Goal: Task Accomplishment & Management: Manage account settings

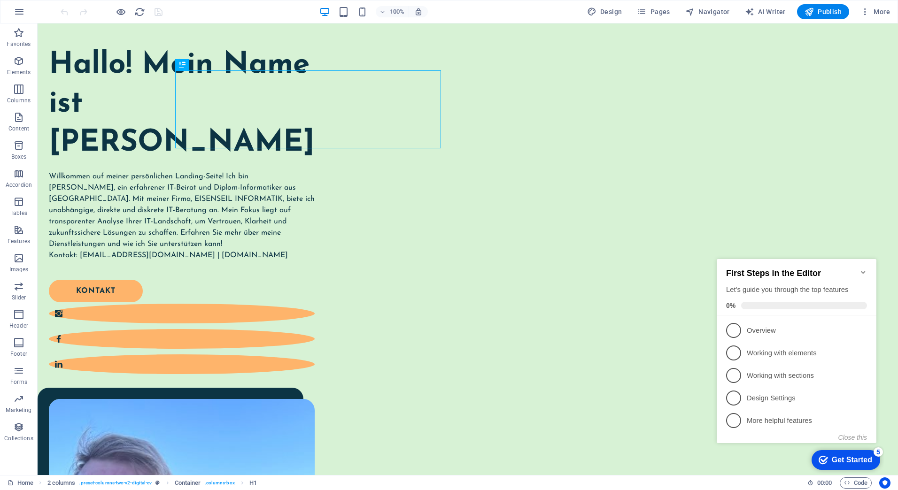
click at [866, 269] on icon "Minimize checklist" at bounding box center [863, 273] width 8 height 8
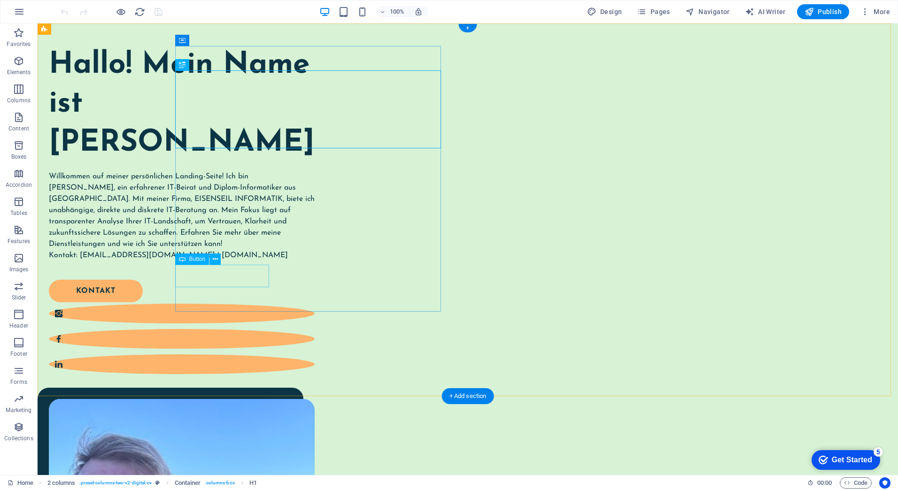
click at [239, 281] on div "KONTAKT" at bounding box center [176, 291] width 255 height 23
select select "px"
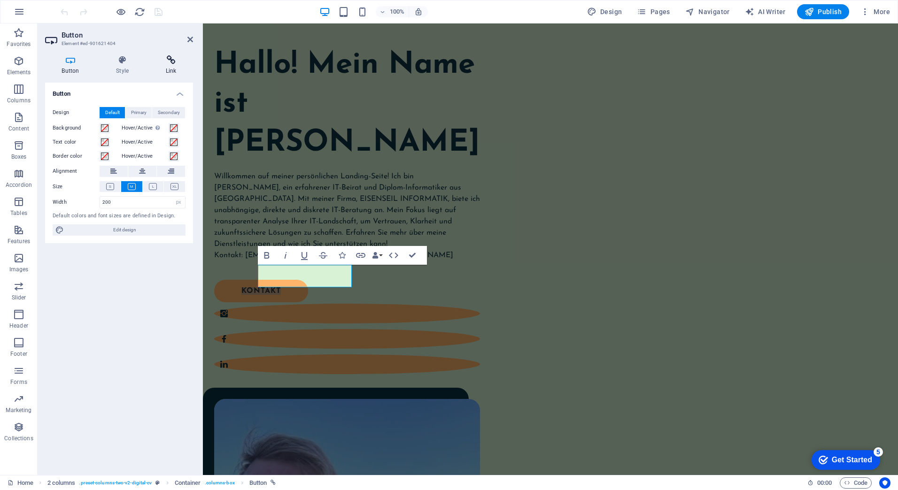
click at [164, 67] on h4 "Link" at bounding box center [171, 65] width 44 height 20
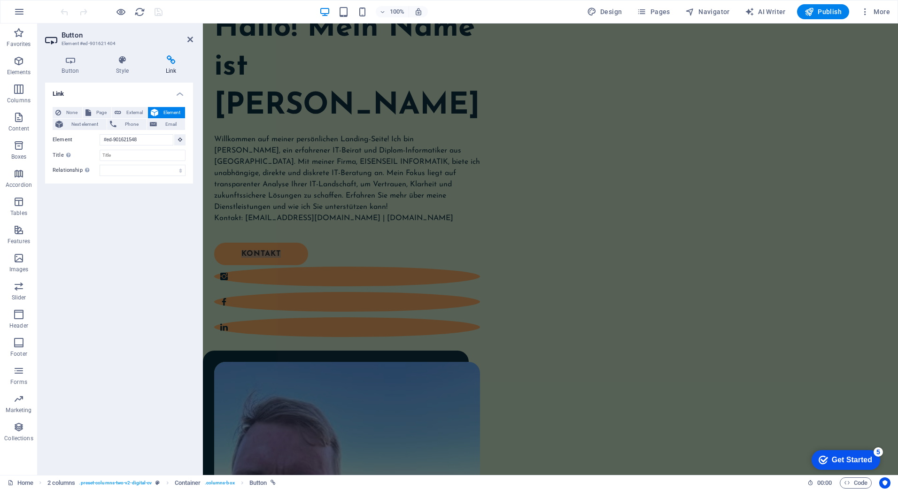
scroll to position [37, 0]
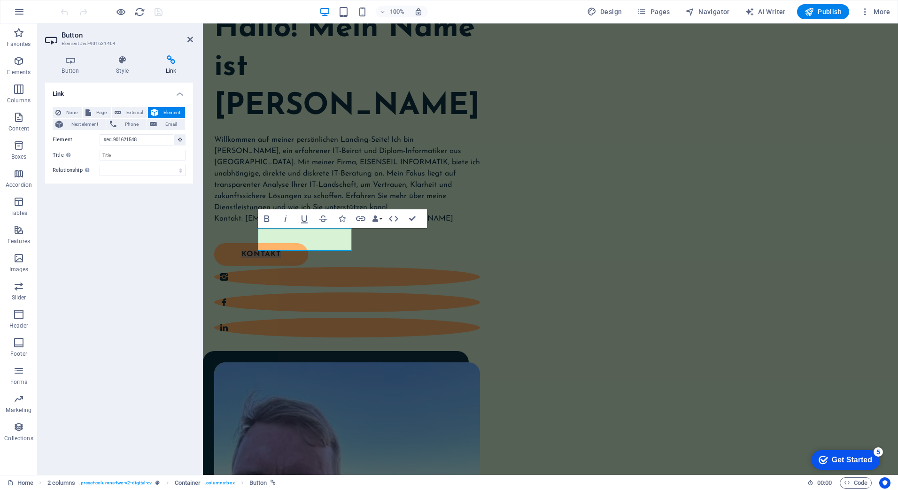
click at [116, 295] on div "Link None Page External Element Next element Phone Email Page Home Legal Notice…" at bounding box center [119, 275] width 148 height 385
click at [137, 109] on span "External" at bounding box center [134, 112] width 21 height 11
select select "blank"
click at [159, 108] on button "Element" at bounding box center [166, 112] width 37 height 11
click at [165, 124] on span "Email" at bounding box center [171, 124] width 23 height 11
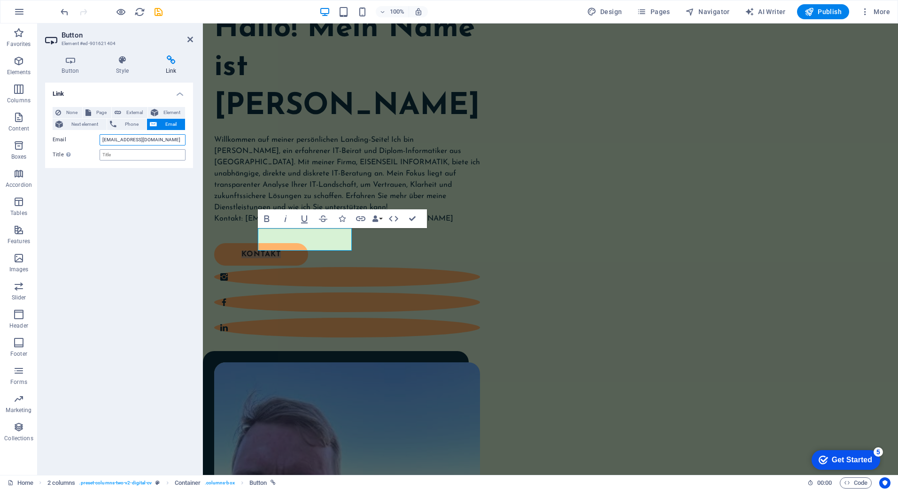
type input "anfrage@marcokuehnel.de"
click at [131, 156] on input "Title Additional link description, should not be the same as the link text. The…" at bounding box center [143, 154] width 86 height 11
type input "Anfrage"
click at [149, 219] on div "Link None Page External Element Next element Phone Email Page Home Legal Notice…" at bounding box center [119, 275] width 148 height 385
click at [191, 39] on icon at bounding box center [190, 40] width 6 height 8
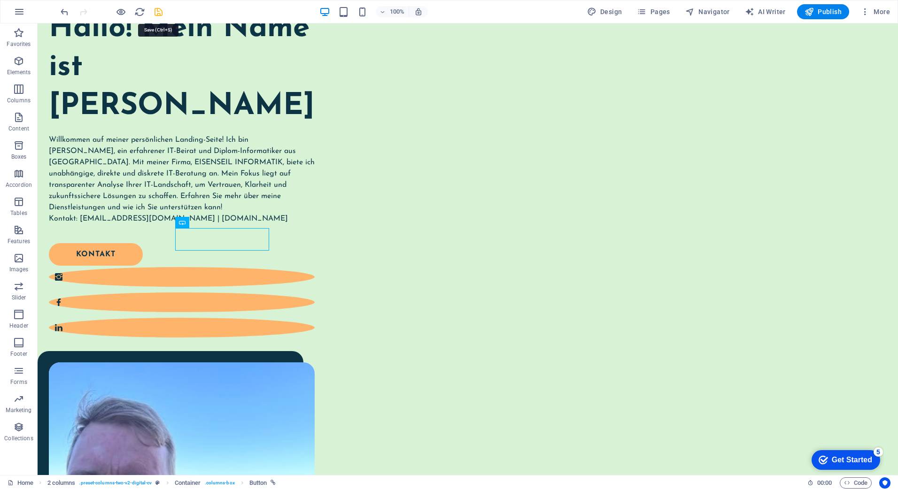
click at [160, 11] on icon "save" at bounding box center [158, 12] width 11 height 11
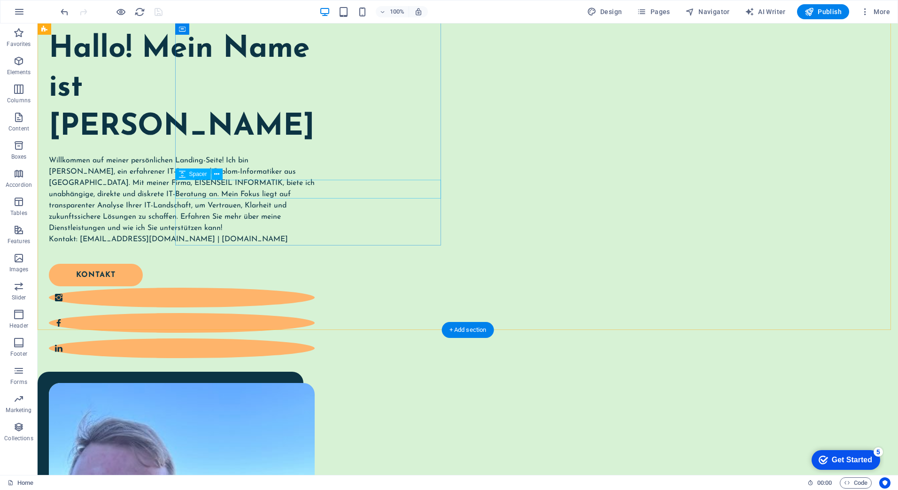
scroll to position [0, 0]
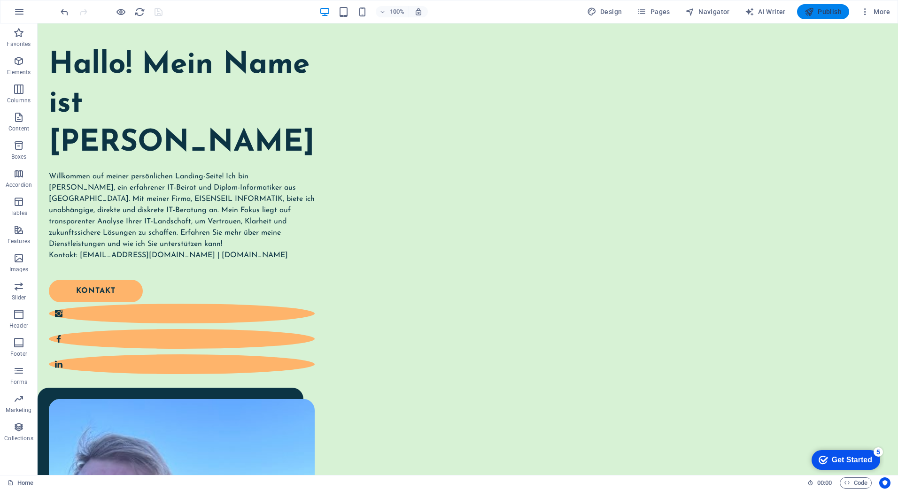
click at [839, 12] on span "Publish" at bounding box center [822, 11] width 37 height 9
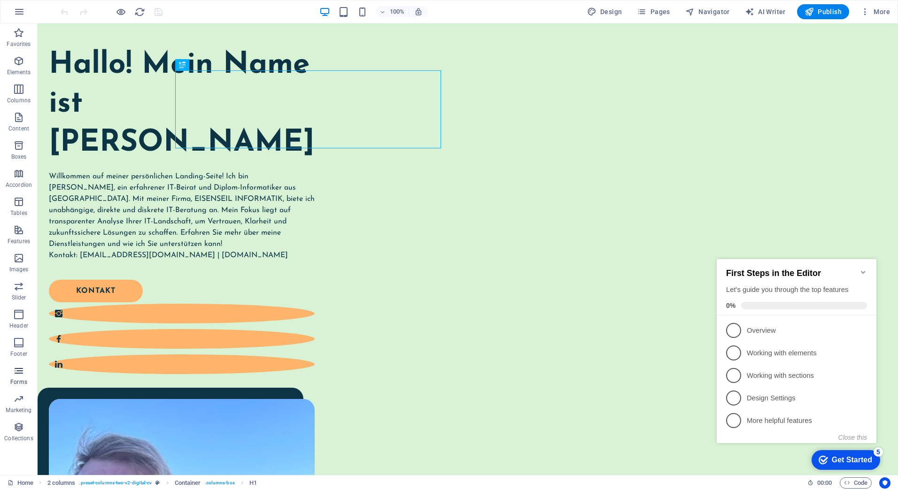
click at [20, 372] on icon "button" at bounding box center [18, 370] width 11 height 11
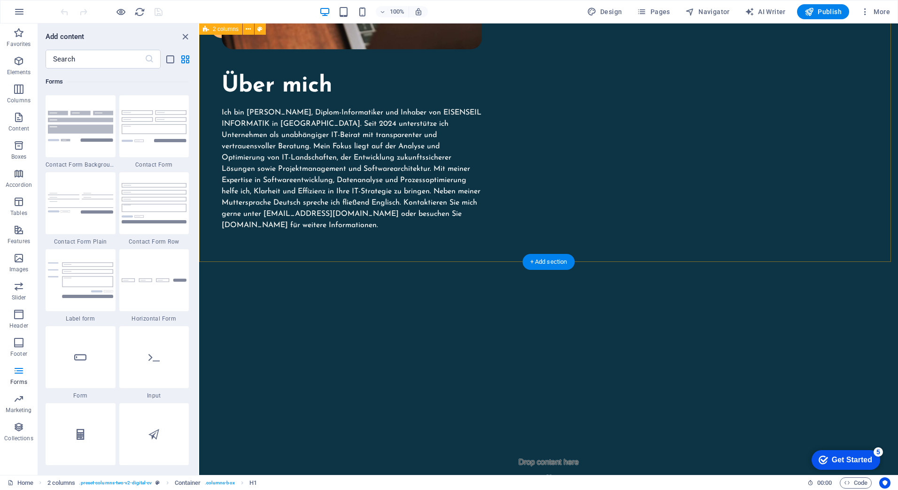
scroll to position [918, 0]
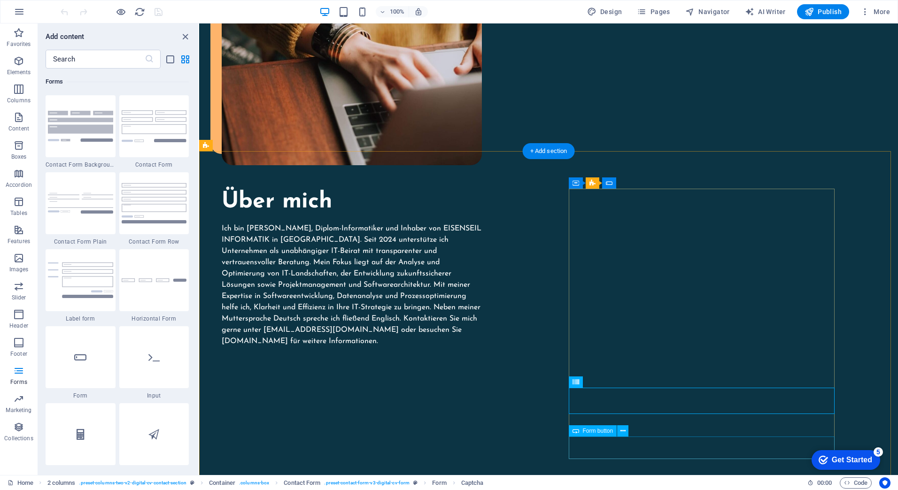
click at [606, 432] on span "Form button" at bounding box center [598, 431] width 31 height 6
click at [621, 428] on icon at bounding box center [622, 431] width 5 height 10
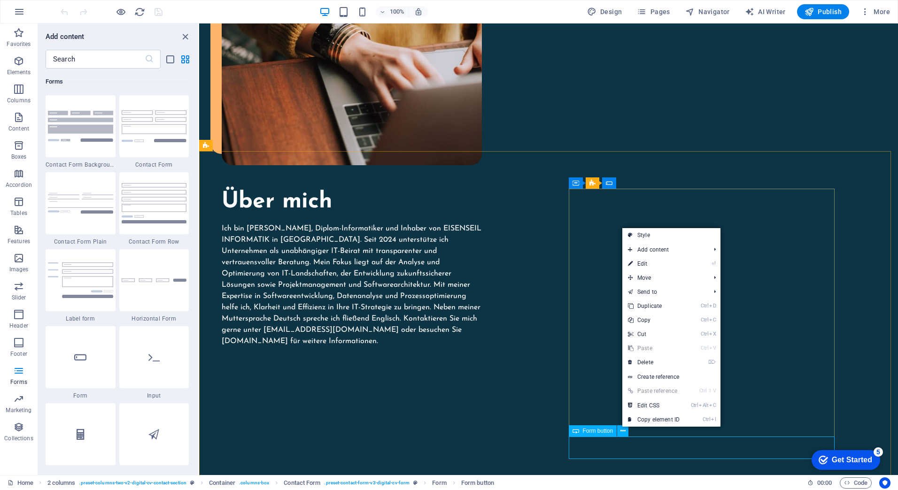
click at [611, 430] on span "Form button" at bounding box center [598, 431] width 31 height 6
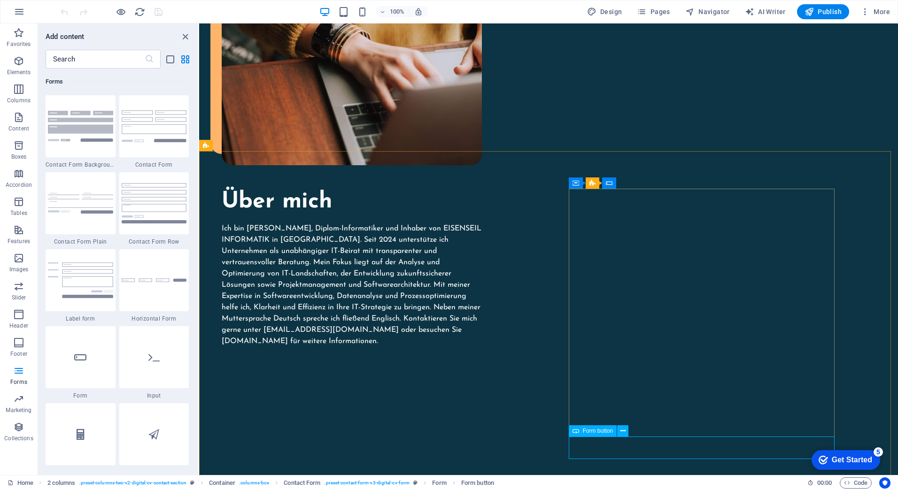
click at [611, 430] on span "Form button" at bounding box center [598, 431] width 31 height 6
select select "px"
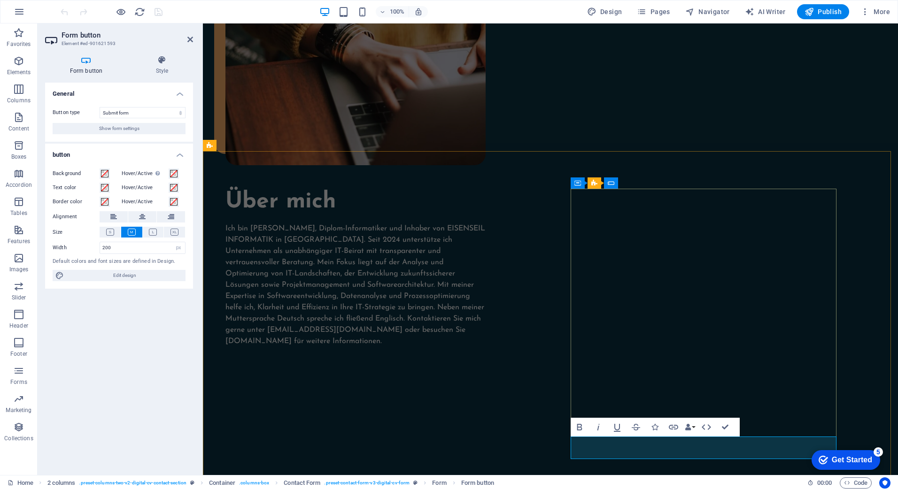
click at [155, 116] on select "Submit form Reset form No action" at bounding box center [143, 112] width 86 height 11
click at [156, 114] on select "Submit form Reset form No action" at bounding box center [143, 112] width 86 height 11
click at [148, 129] on button "Show form settings" at bounding box center [119, 128] width 133 height 11
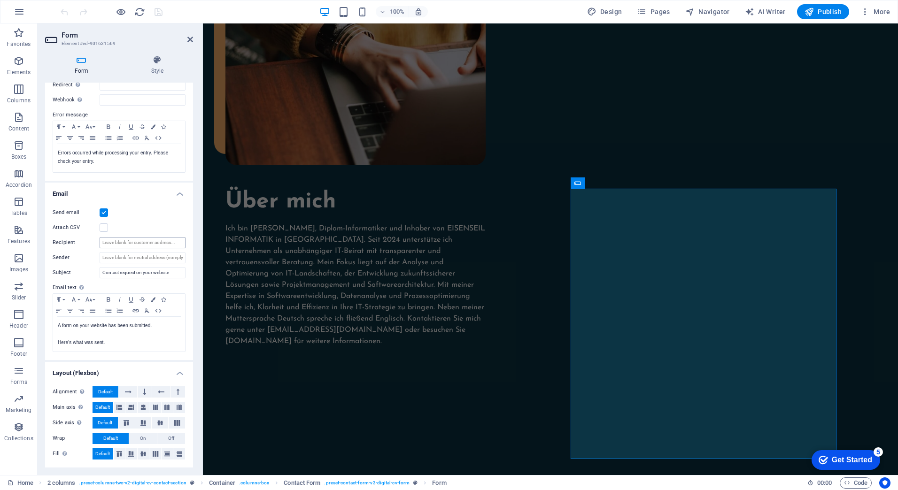
scroll to position [0, 0]
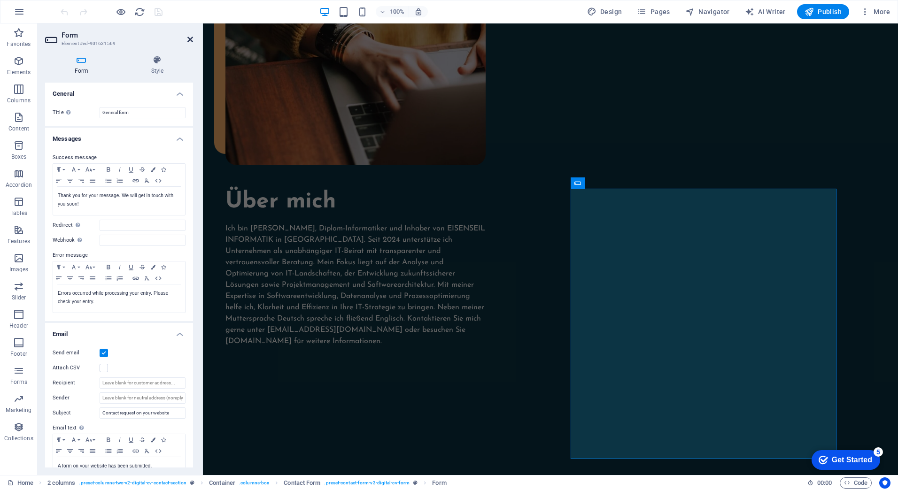
click at [188, 38] on icon at bounding box center [190, 40] width 6 height 8
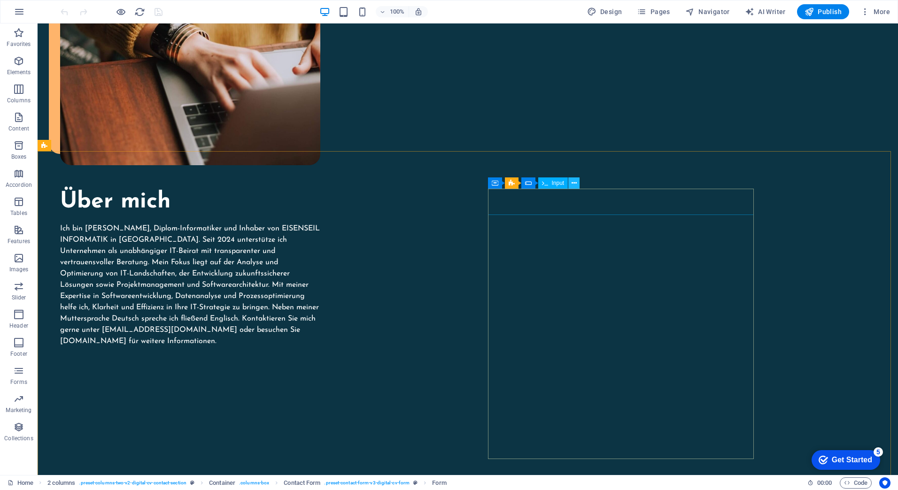
click at [572, 182] on icon at bounding box center [574, 183] width 5 height 10
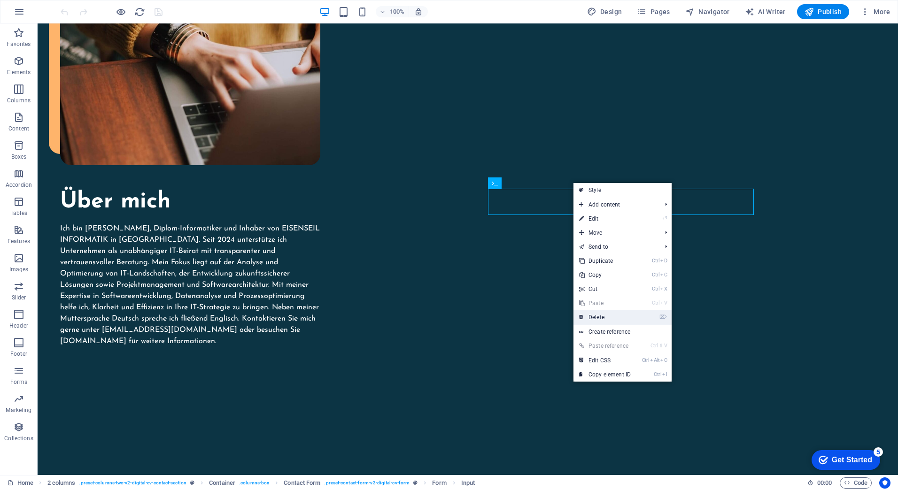
click at [608, 318] on link "⌦ Delete" at bounding box center [604, 317] width 63 height 14
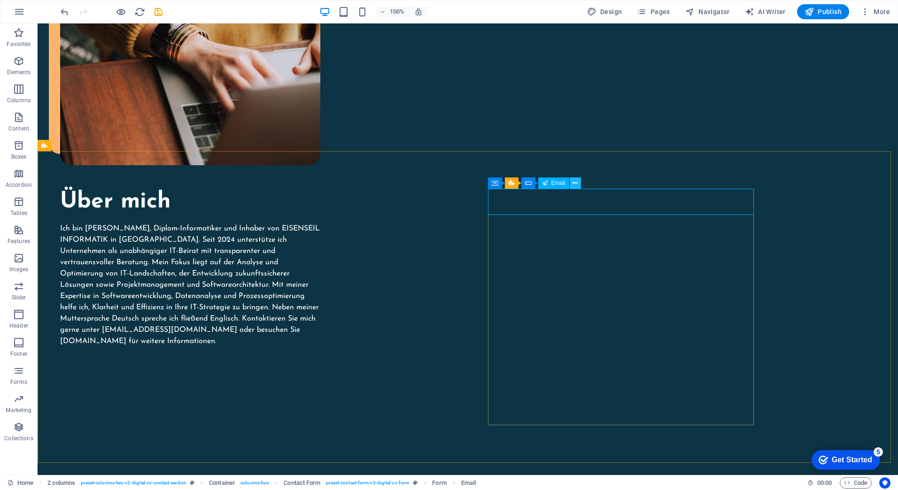
click at [572, 182] on button at bounding box center [575, 183] width 11 height 11
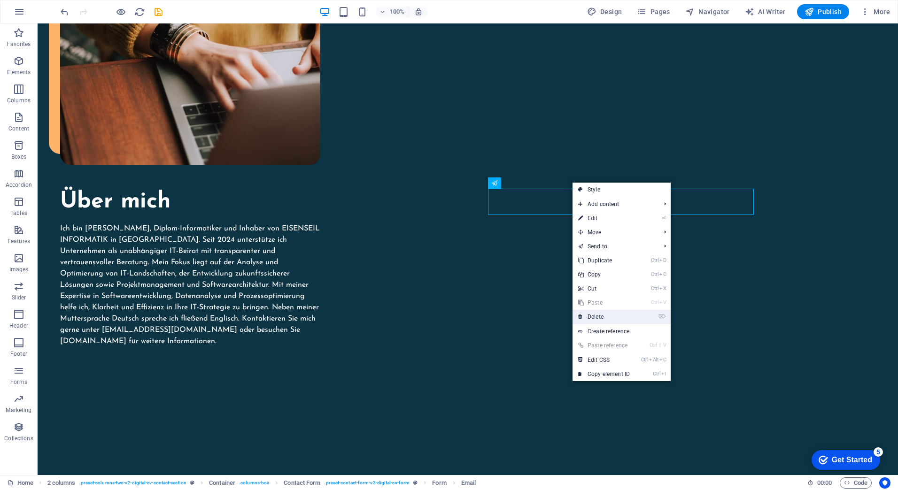
drag, startPoint x: 570, startPoint y: 295, endPoint x: 607, endPoint y: 319, distance: 43.9
click at [607, 319] on link "⌦ Delete" at bounding box center [603, 317] width 63 height 14
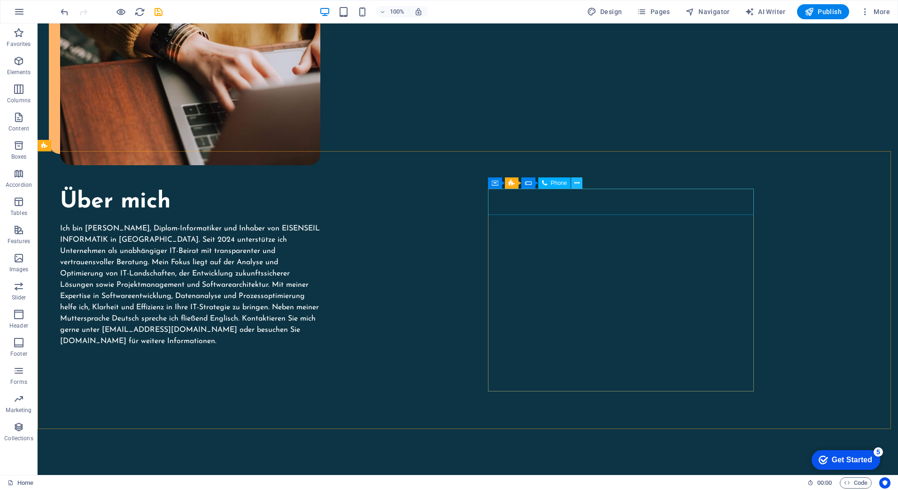
click at [579, 185] on icon at bounding box center [576, 183] width 5 height 10
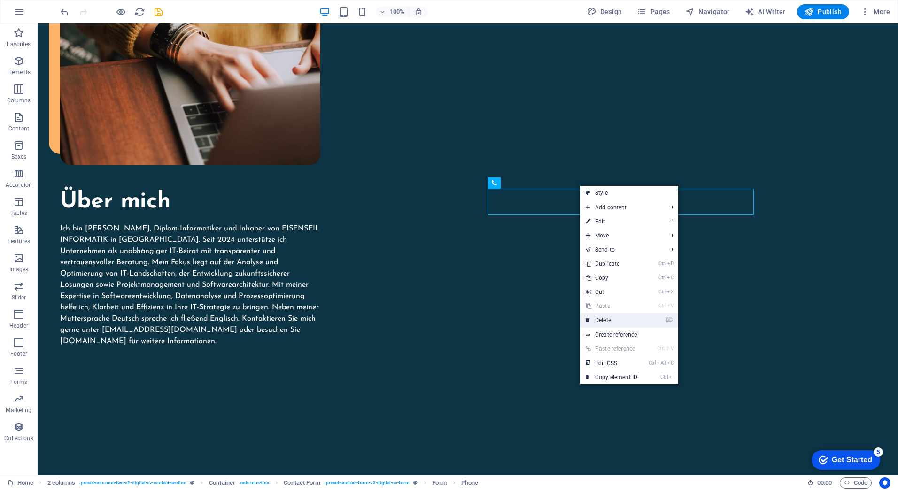
drag, startPoint x: 617, startPoint y: 321, endPoint x: 563, endPoint y: 192, distance: 140.0
click at [617, 321] on link "⌦ Delete" at bounding box center [611, 320] width 63 height 14
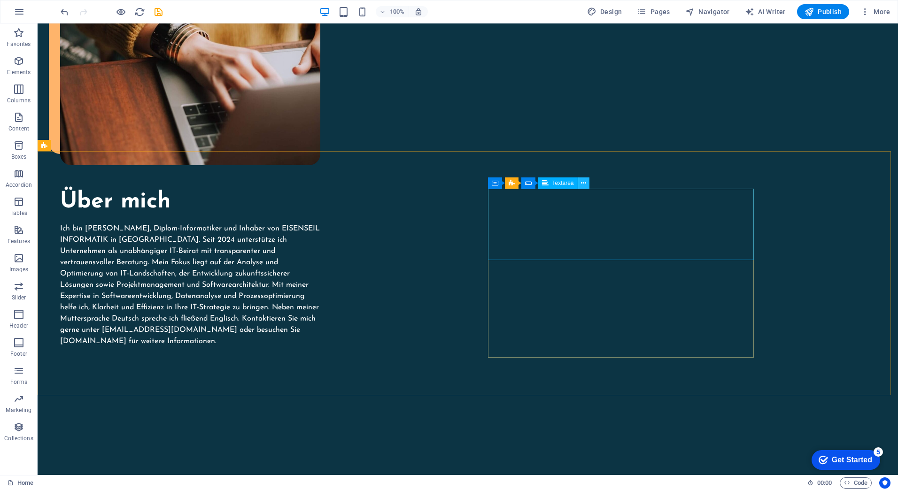
click at [583, 182] on icon at bounding box center [583, 183] width 5 height 10
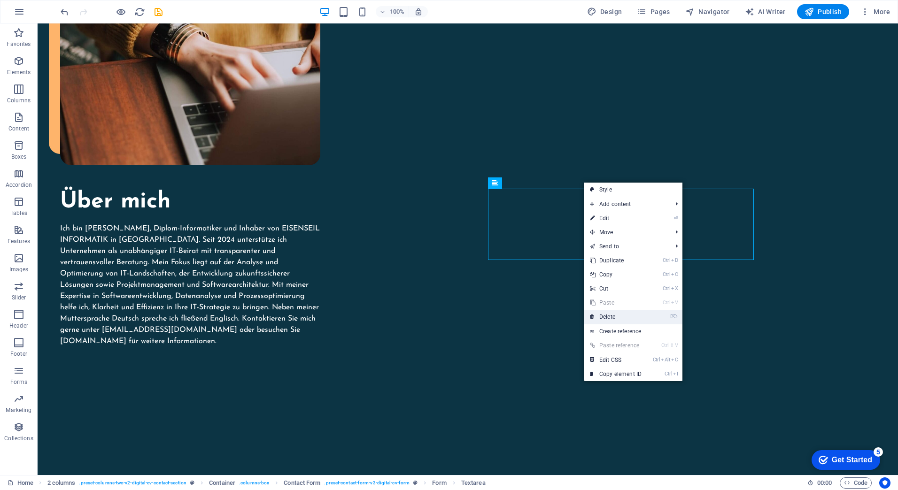
drag, startPoint x: 609, startPoint y: 315, endPoint x: 571, endPoint y: 288, distance: 46.6
click at [609, 315] on link "⌦ Delete" at bounding box center [615, 317] width 63 height 14
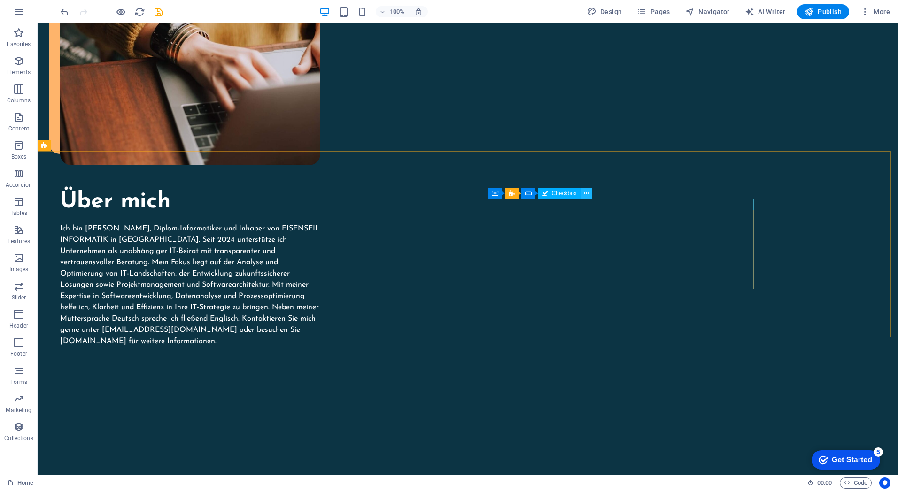
click at [586, 192] on icon at bounding box center [586, 194] width 5 height 10
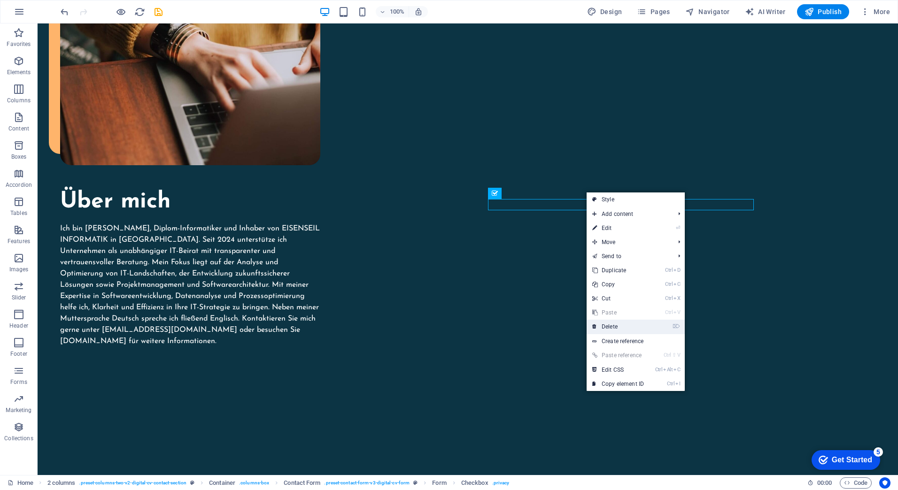
drag, startPoint x: 622, startPoint y: 325, endPoint x: 547, endPoint y: 188, distance: 156.0
click at [622, 325] on link "⌦ Delete" at bounding box center [618, 327] width 63 height 14
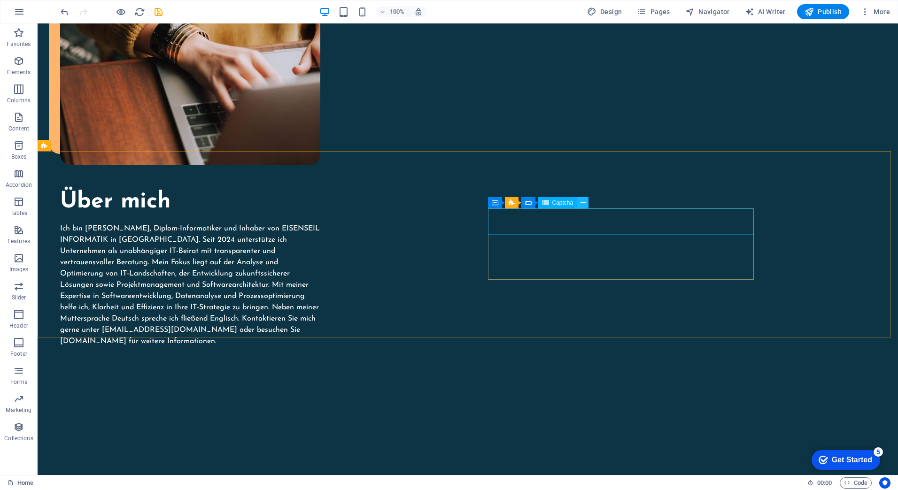
drag, startPoint x: 586, startPoint y: 200, endPoint x: 549, endPoint y: 189, distance: 38.6
click at [586, 200] on button at bounding box center [582, 202] width 11 height 11
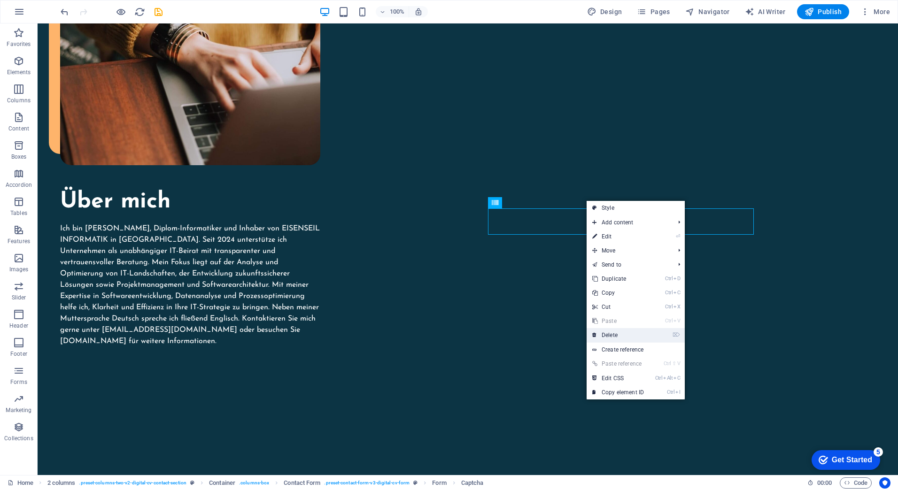
drag, startPoint x: 620, startPoint y: 331, endPoint x: 547, endPoint y: 228, distance: 126.2
click at [620, 331] on link "⌦ Delete" at bounding box center [618, 335] width 63 height 14
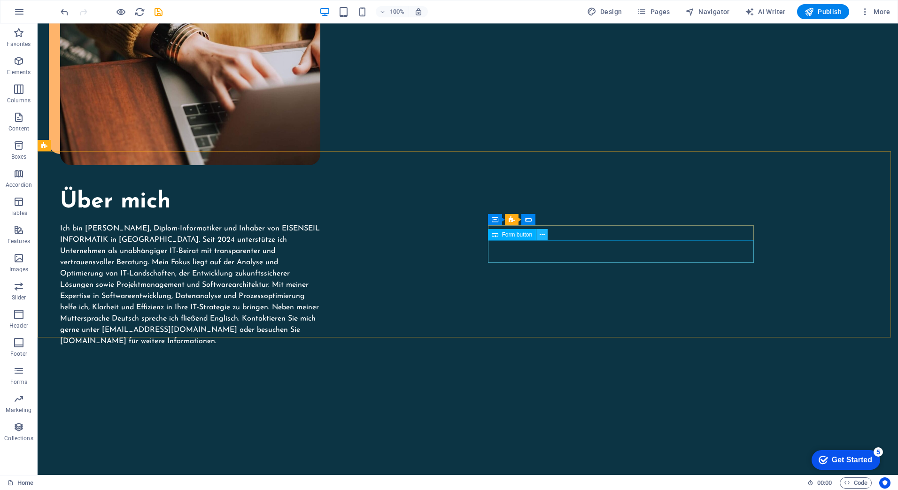
click at [545, 233] on button at bounding box center [541, 234] width 11 height 11
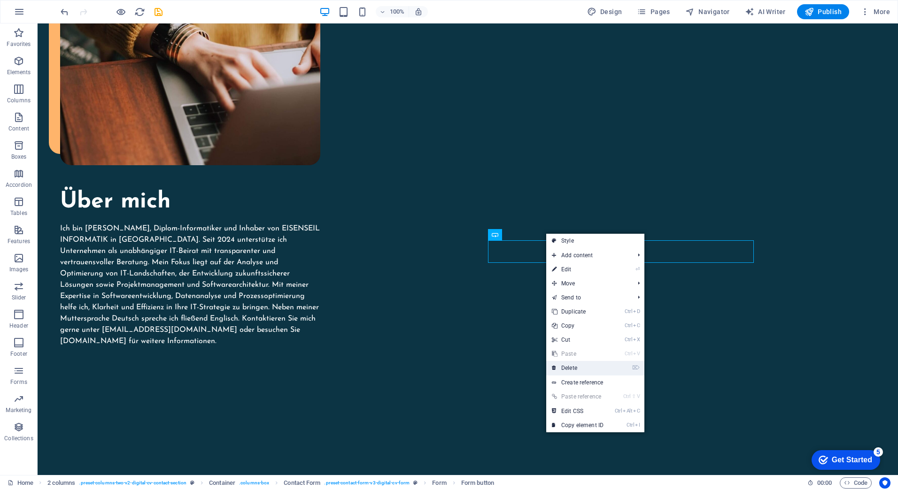
drag, startPoint x: 584, startPoint y: 369, endPoint x: 546, endPoint y: 343, distance: 46.0
click at [584, 369] on link "⌦ Delete" at bounding box center [577, 368] width 63 height 14
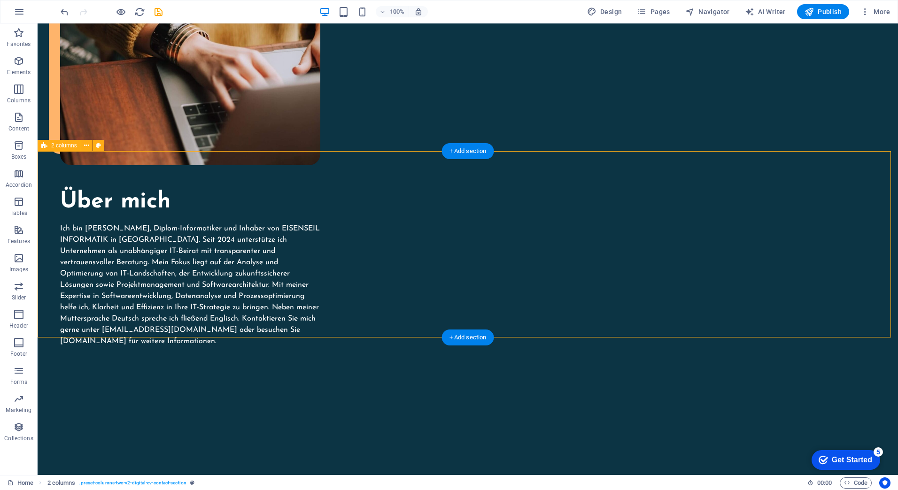
scroll to position [993, 0]
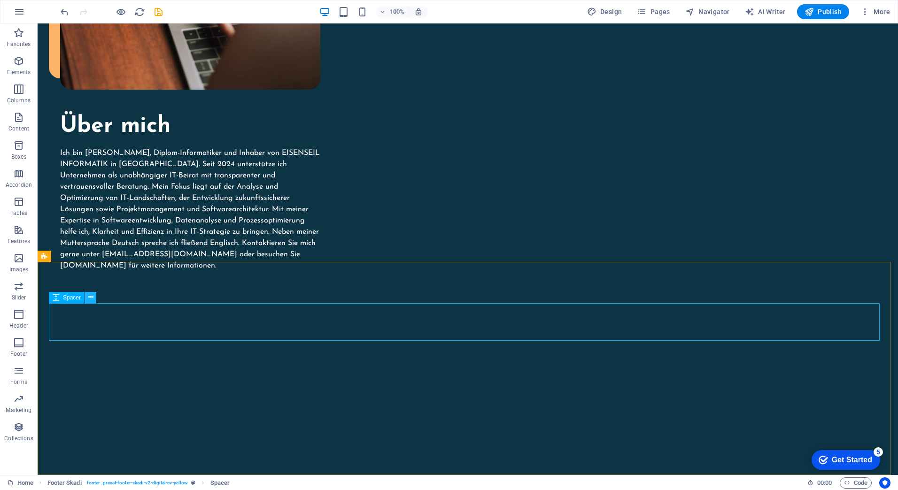
click at [92, 297] on icon at bounding box center [90, 298] width 5 height 10
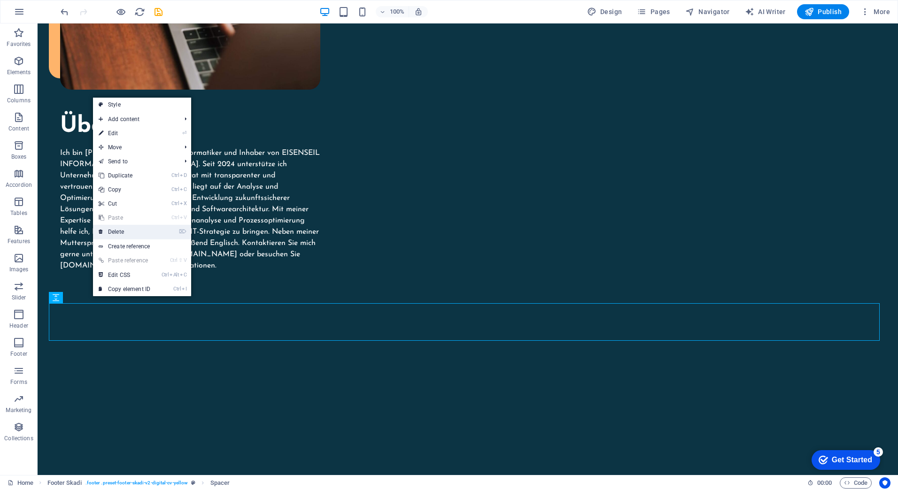
click at [124, 236] on link "⌦ Delete" at bounding box center [124, 232] width 63 height 14
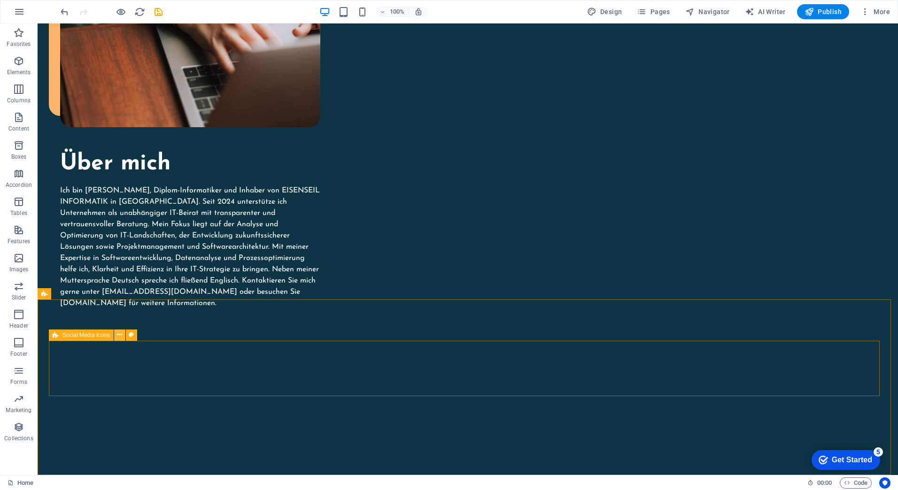
click at [122, 332] on icon at bounding box center [119, 335] width 5 height 10
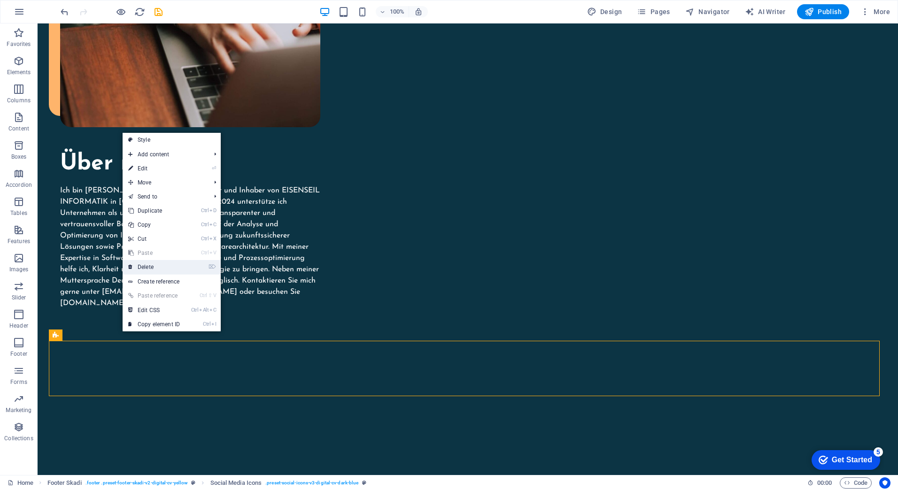
drag, startPoint x: 148, startPoint y: 263, endPoint x: 107, endPoint y: 260, distance: 41.5
click at [148, 263] on link "⌦ Delete" at bounding box center [154, 267] width 63 height 14
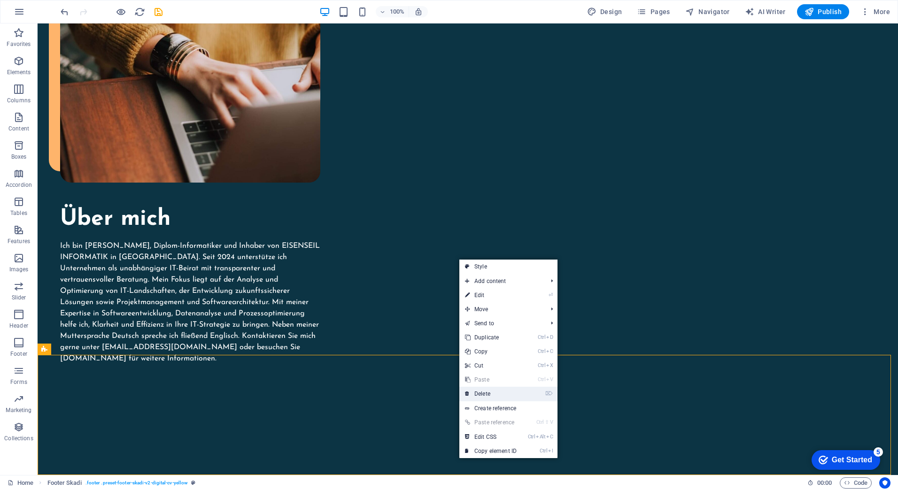
click at [491, 394] on link "⌦ Delete" at bounding box center [490, 394] width 63 height 14
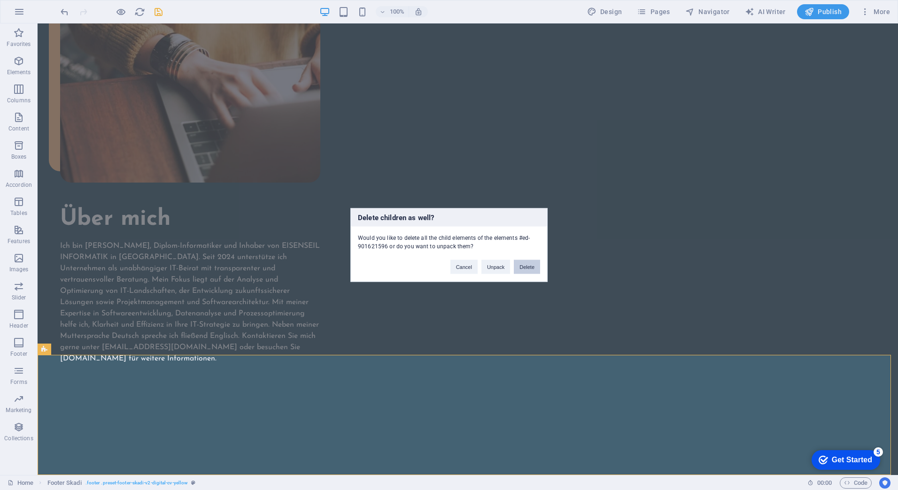
drag, startPoint x: 534, startPoint y: 270, endPoint x: 495, endPoint y: 246, distance: 46.0
click at [534, 270] on button "Delete" at bounding box center [527, 267] width 26 height 14
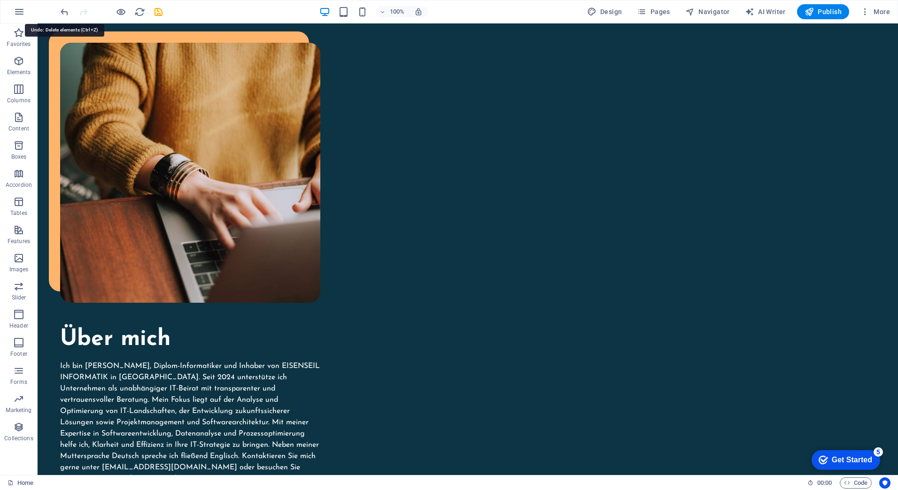
drag, startPoint x: 61, startPoint y: 14, endPoint x: 83, endPoint y: 34, distance: 29.9
click at [62, 14] on icon "undo" at bounding box center [64, 12] width 11 height 11
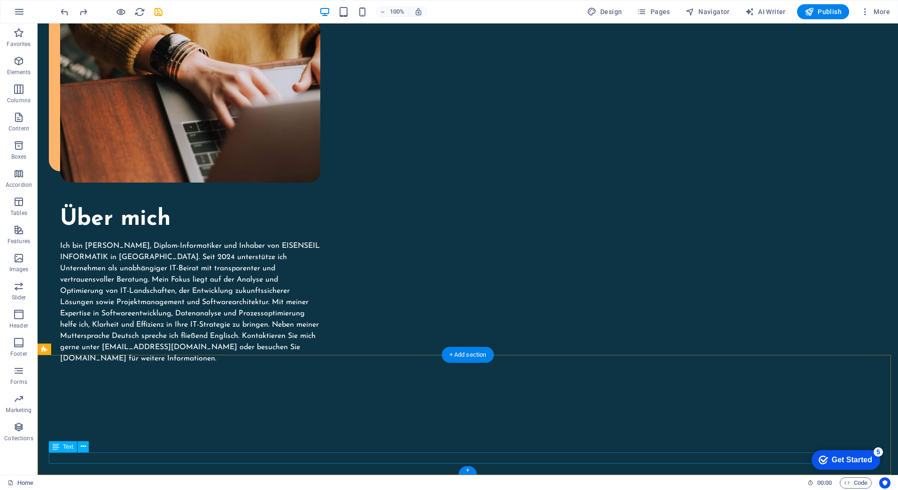
click at [81, 447] on icon at bounding box center [83, 447] width 5 height 10
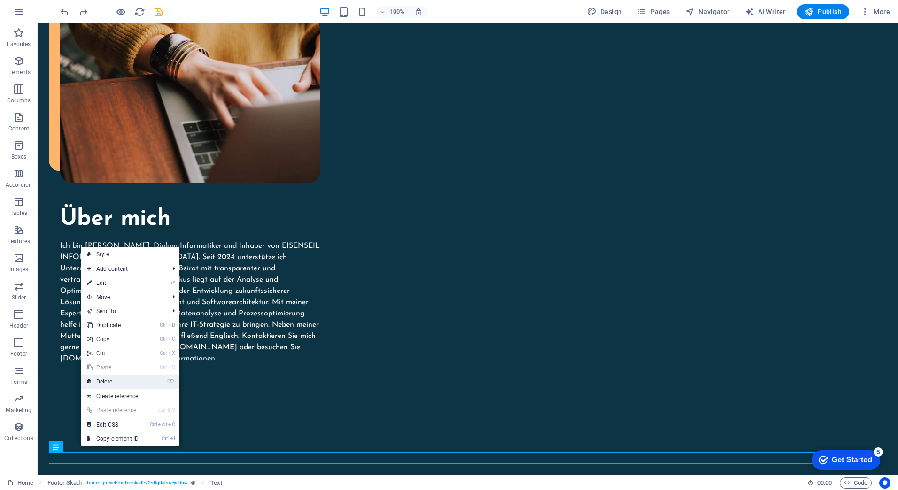
drag, startPoint x: 137, startPoint y: 382, endPoint x: 99, endPoint y: 358, distance: 44.6
click at [137, 382] on link "⌦ Delete" at bounding box center [112, 382] width 63 height 14
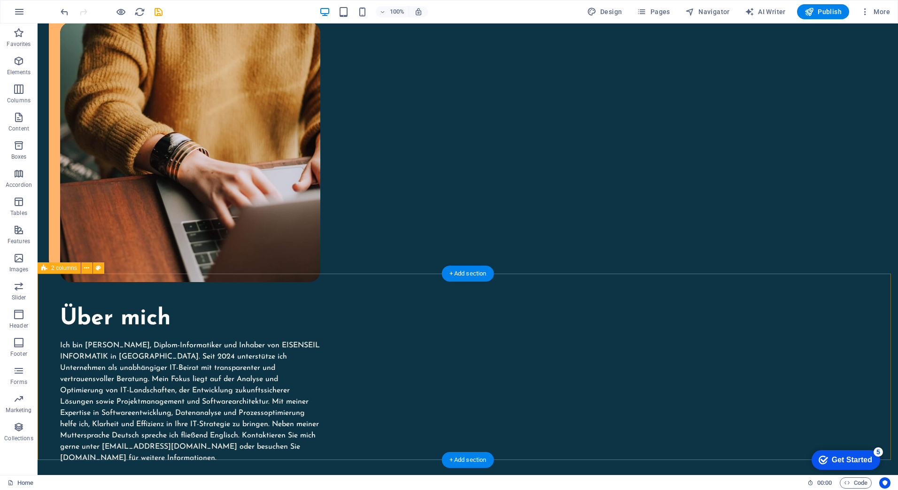
scroll to position [795, 0]
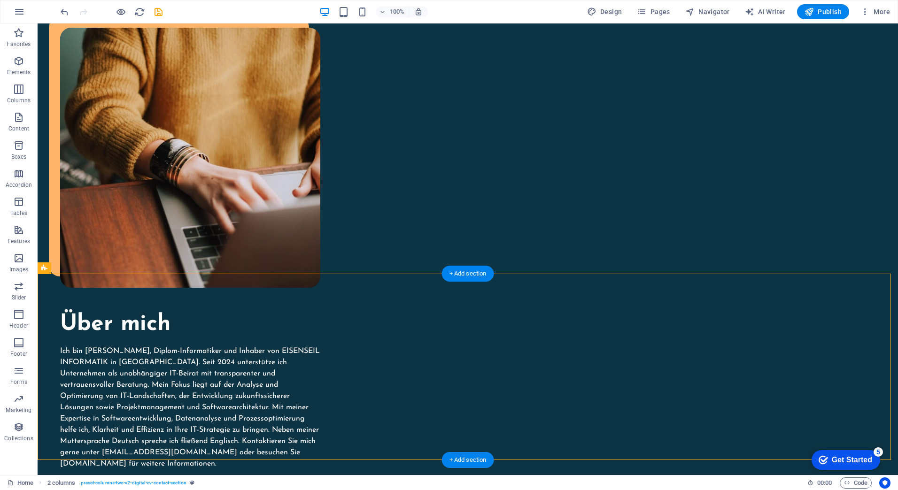
drag, startPoint x: 369, startPoint y: 316, endPoint x: 482, endPoint y: 322, distance: 113.3
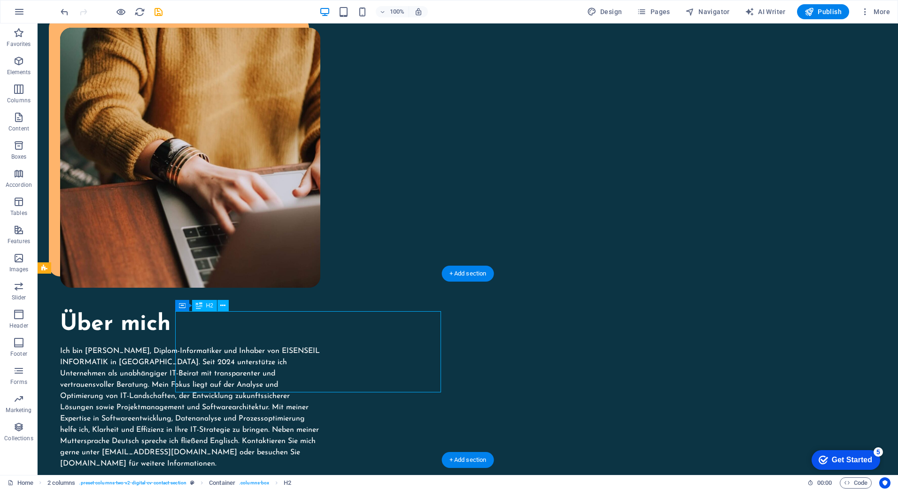
drag, startPoint x: 383, startPoint y: 357, endPoint x: 370, endPoint y: 355, distance: 13.9
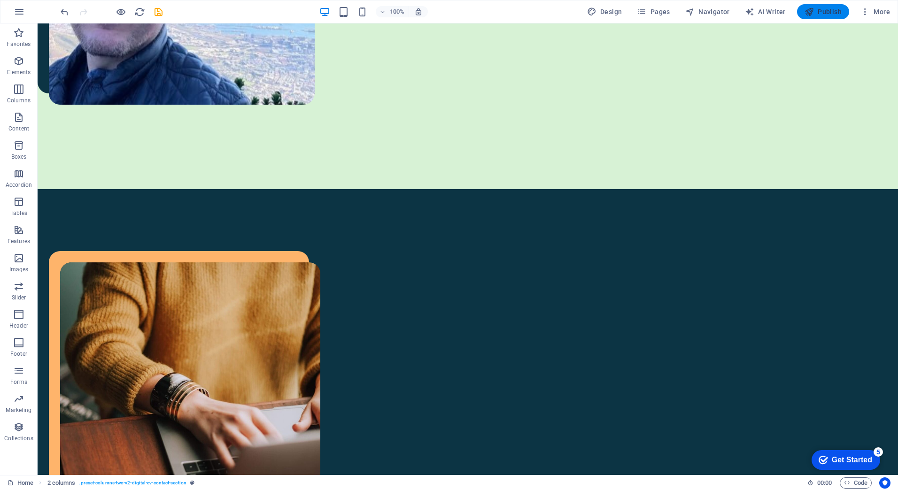
click at [829, 12] on span "Publish" at bounding box center [822, 11] width 37 height 9
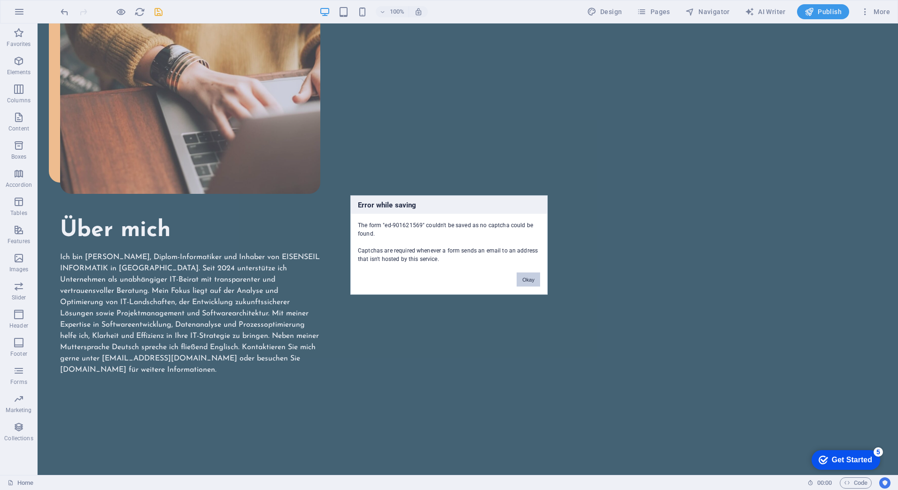
click at [527, 278] on button "Okay" at bounding box center [528, 280] width 23 height 14
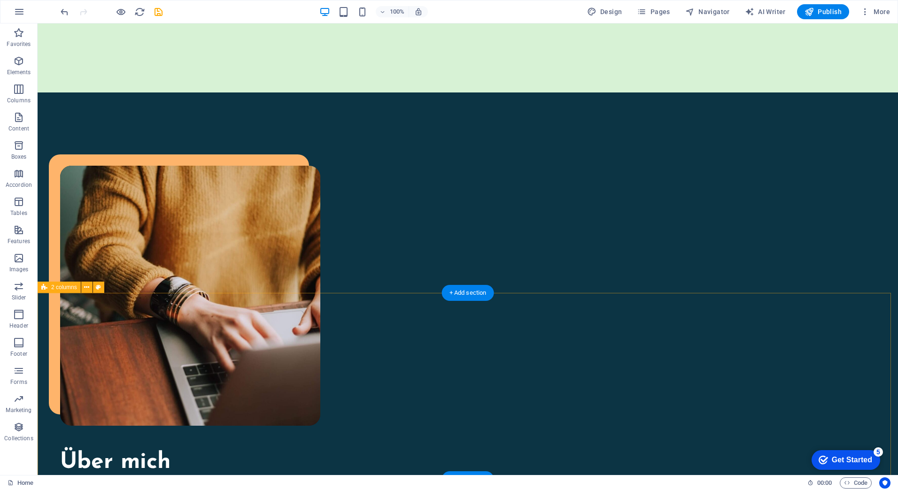
scroll to position [654, 0]
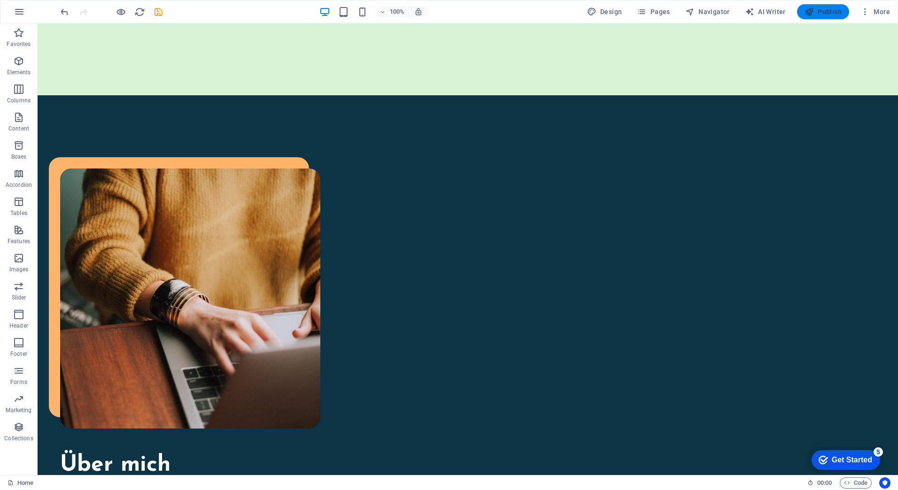
click at [815, 14] on span "Publish" at bounding box center [822, 11] width 37 height 9
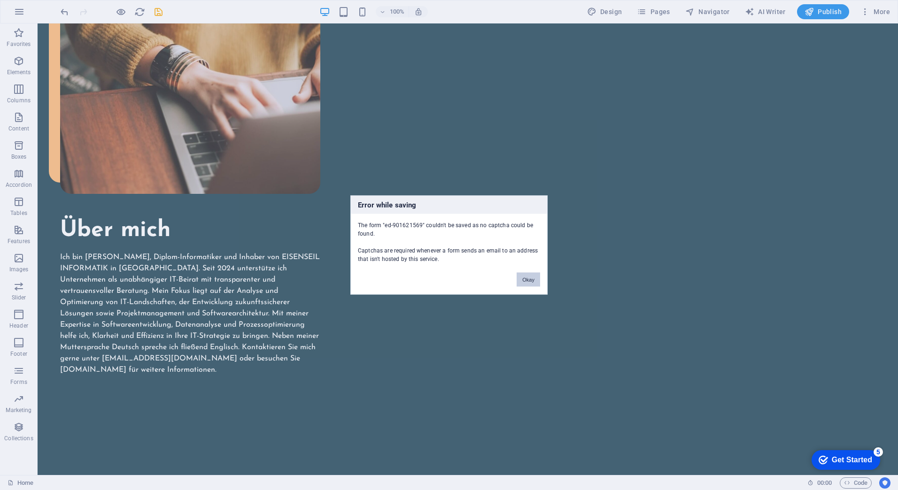
drag, startPoint x: 538, startPoint y: 277, endPoint x: 499, endPoint y: 254, distance: 44.6
click at [538, 277] on button "Okay" at bounding box center [528, 280] width 23 height 14
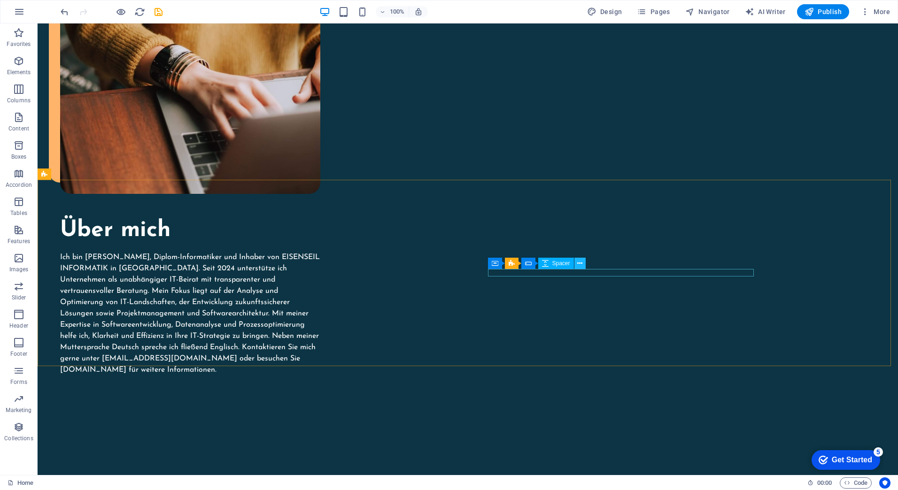
click at [577, 266] on icon at bounding box center [579, 264] width 5 height 10
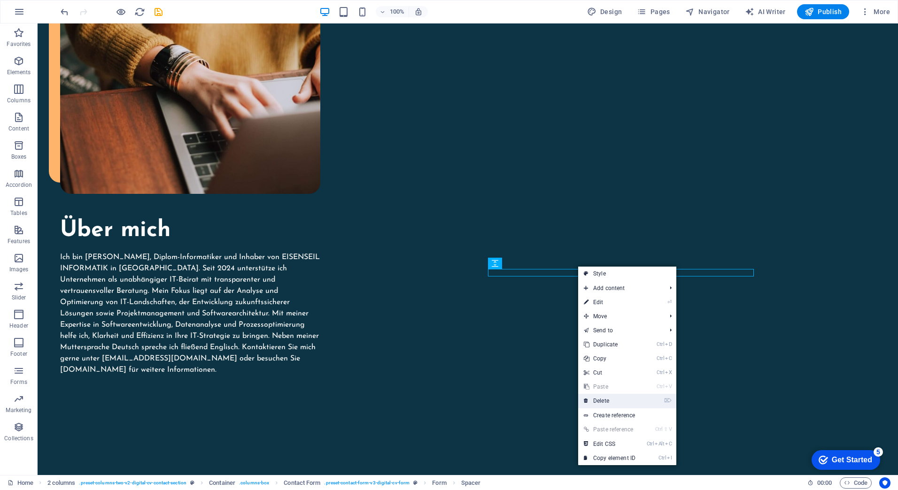
click at [612, 398] on link "⌦ Delete" at bounding box center [609, 401] width 63 height 14
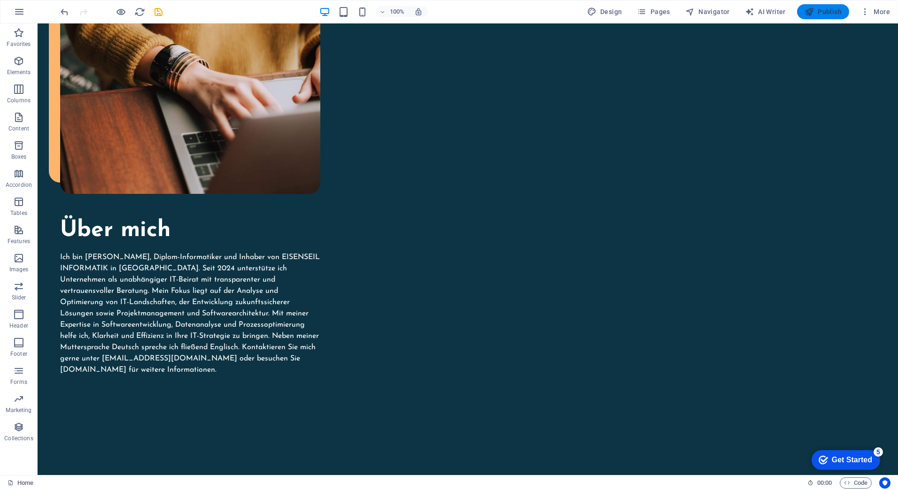
click at [811, 11] on icon "button" at bounding box center [808, 11] width 9 height 9
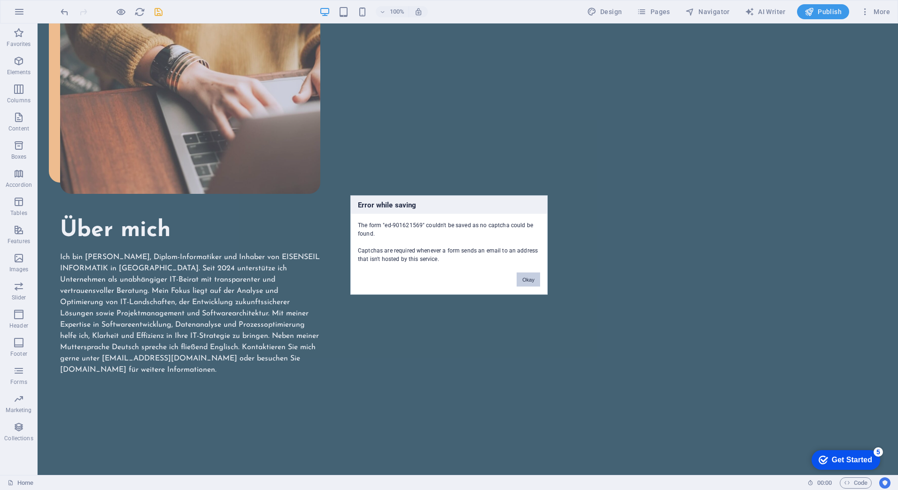
drag, startPoint x: 526, startPoint y: 283, endPoint x: 489, endPoint y: 257, distance: 44.4
click at [526, 283] on button "Okay" at bounding box center [528, 280] width 23 height 14
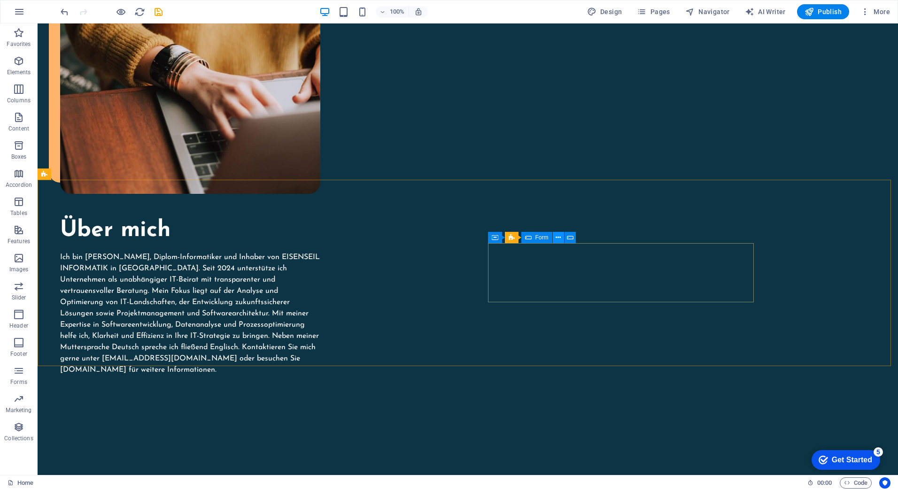
click at [557, 237] on icon at bounding box center [558, 238] width 5 height 10
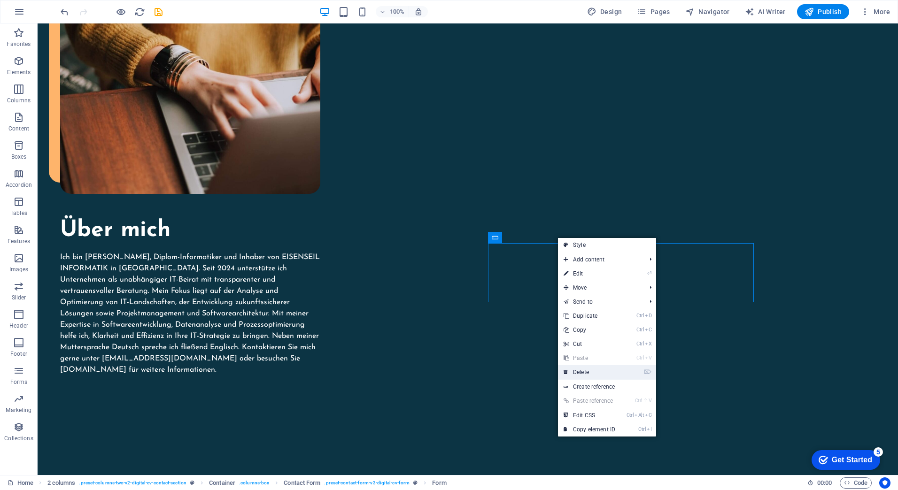
drag, startPoint x: 552, startPoint y: 345, endPoint x: 590, endPoint y: 368, distance: 44.3
click at [590, 368] on link "⌦ Delete" at bounding box center [589, 372] width 63 height 14
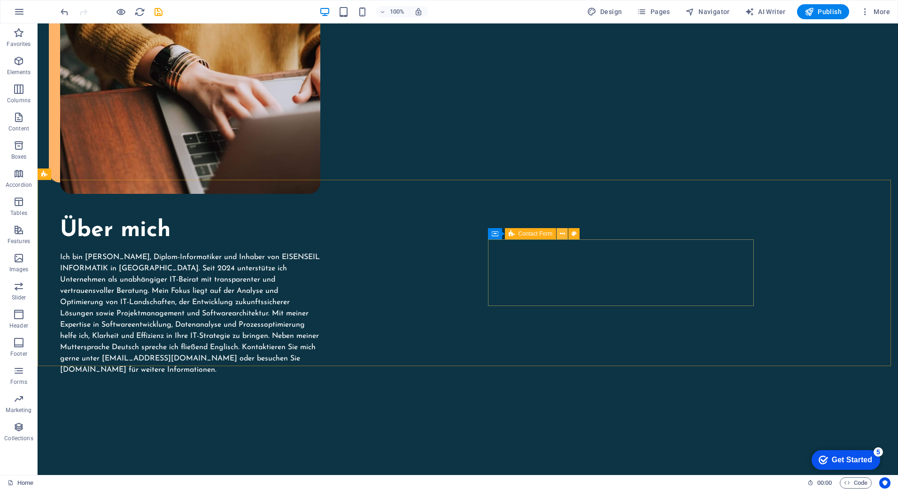
click at [559, 234] on button at bounding box center [562, 233] width 11 height 11
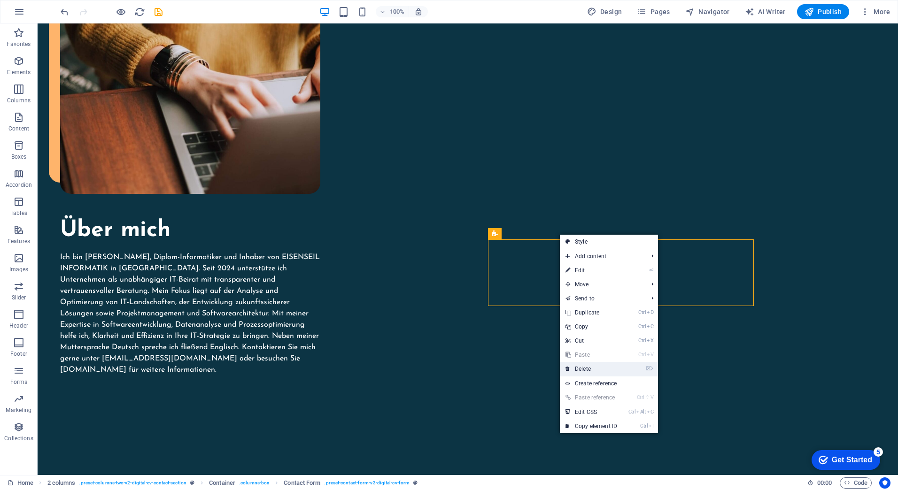
click at [591, 371] on link "⌦ Delete" at bounding box center [591, 369] width 63 height 14
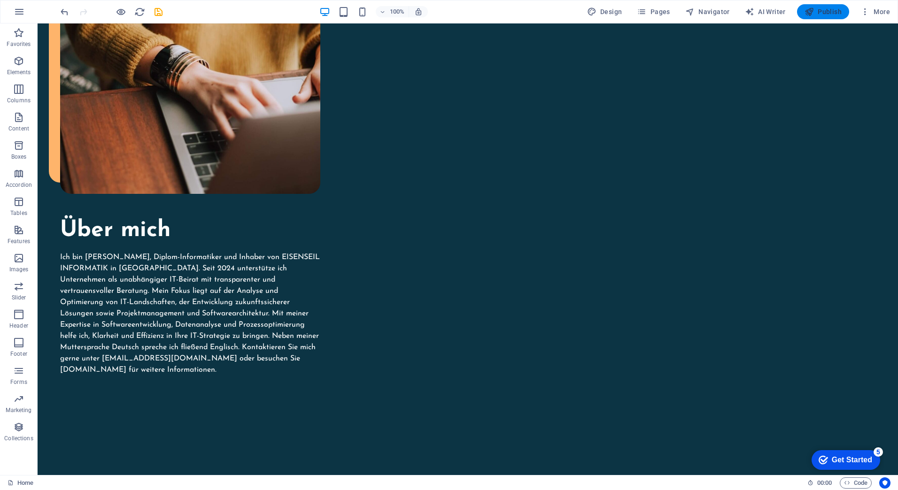
click at [816, 9] on span "Publish" at bounding box center [822, 11] width 37 height 9
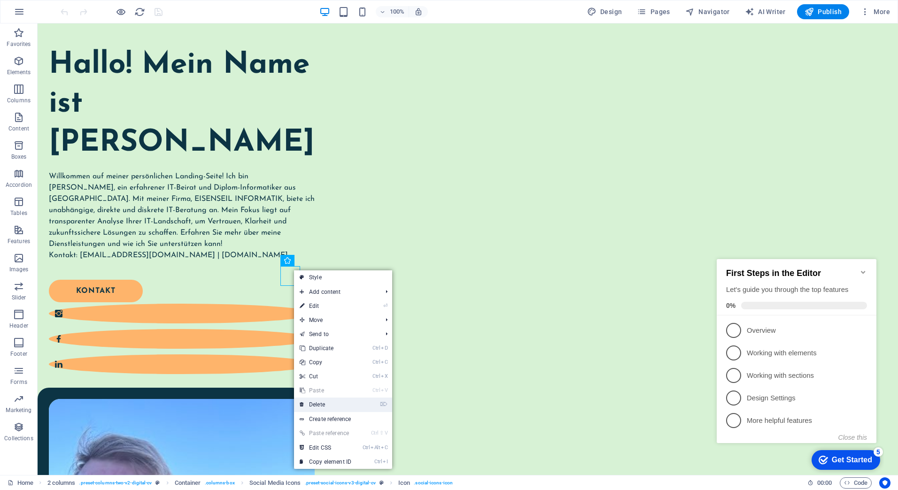
drag, startPoint x: 324, startPoint y: 400, endPoint x: 279, endPoint y: 356, distance: 62.4
click at [324, 400] on link "⌦ Delete" at bounding box center [325, 405] width 63 height 14
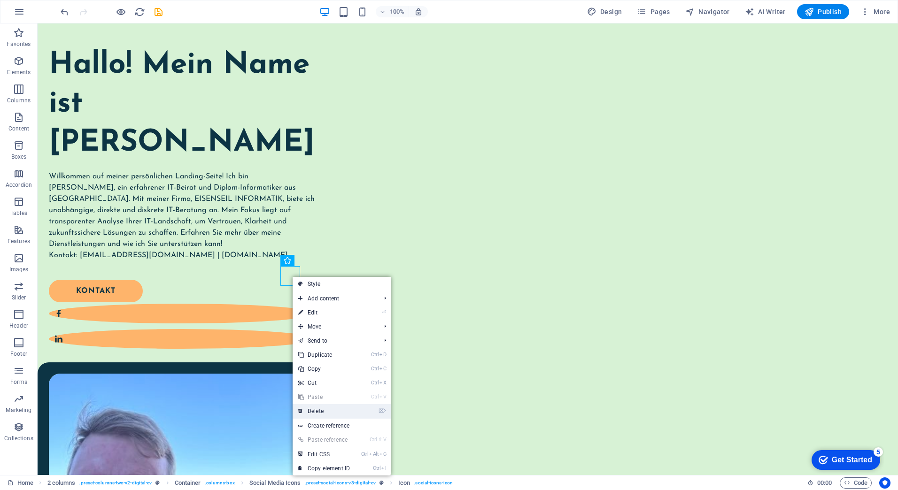
click at [324, 407] on link "⌦ Delete" at bounding box center [324, 411] width 63 height 14
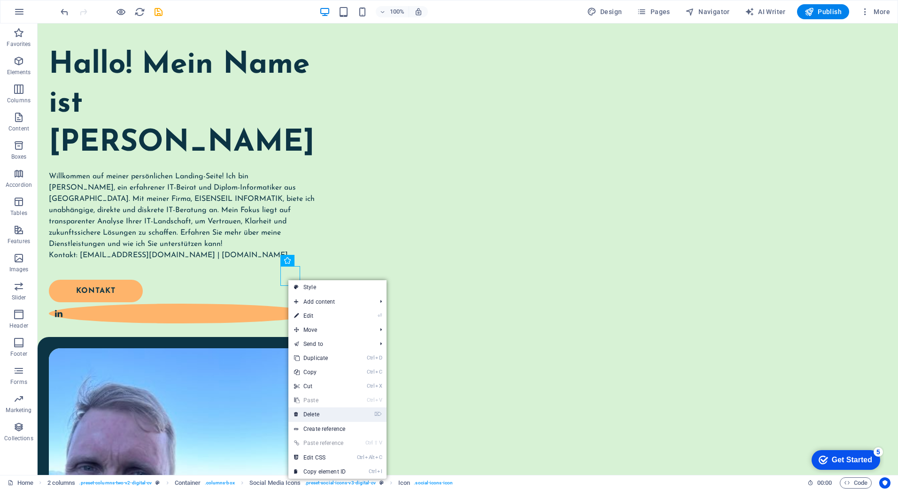
drag, startPoint x: 316, startPoint y: 412, endPoint x: 277, endPoint y: 276, distance: 141.7
click at [316, 412] on link "⌦ Delete" at bounding box center [319, 415] width 63 height 14
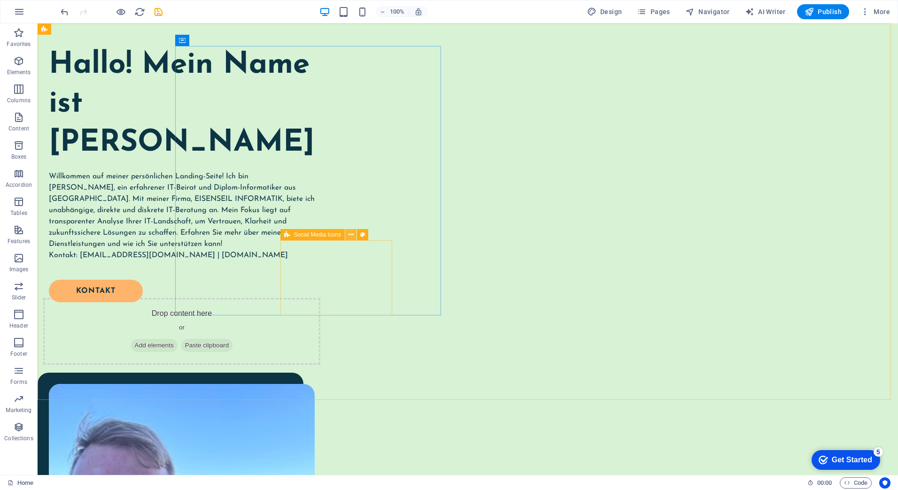
click at [352, 235] on icon at bounding box center [350, 235] width 5 height 10
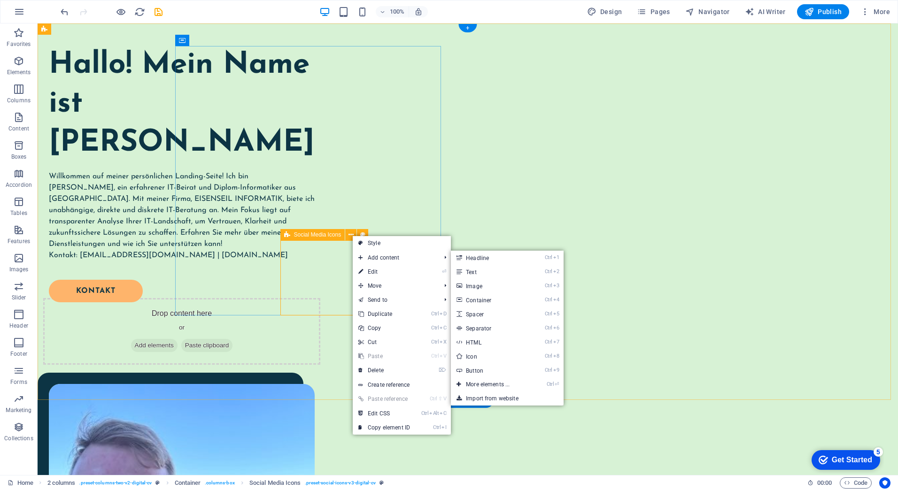
click at [288, 298] on div "Drop content here or Add elements Paste clipboard" at bounding box center [181, 331] width 277 height 67
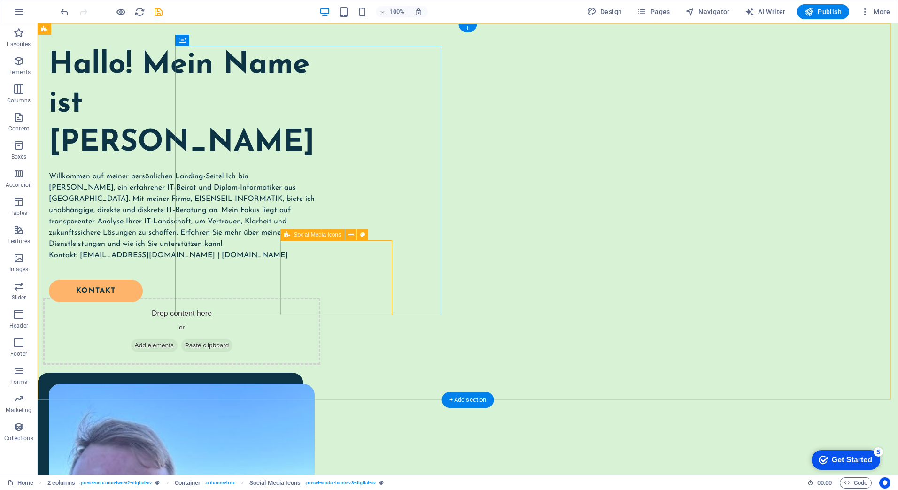
click at [178, 339] on span "Add elements" at bounding box center [154, 345] width 46 height 13
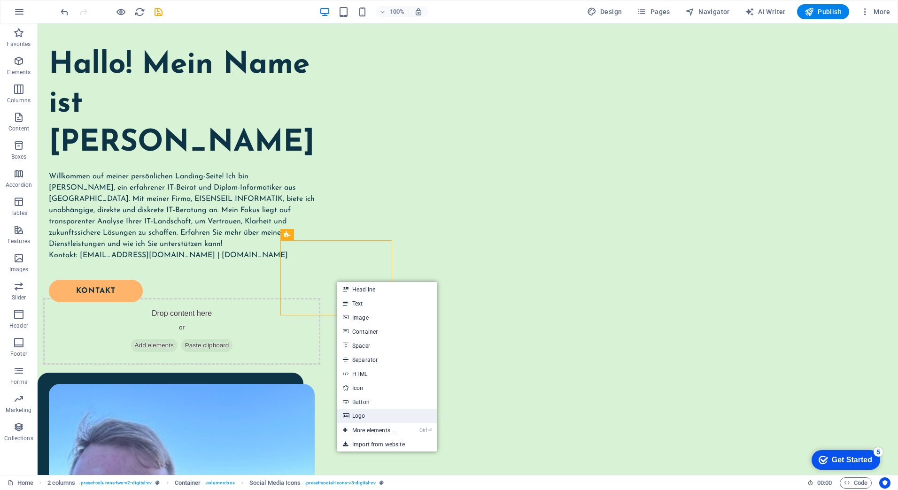
click at [368, 419] on link "Logo" at bounding box center [387, 416] width 100 height 14
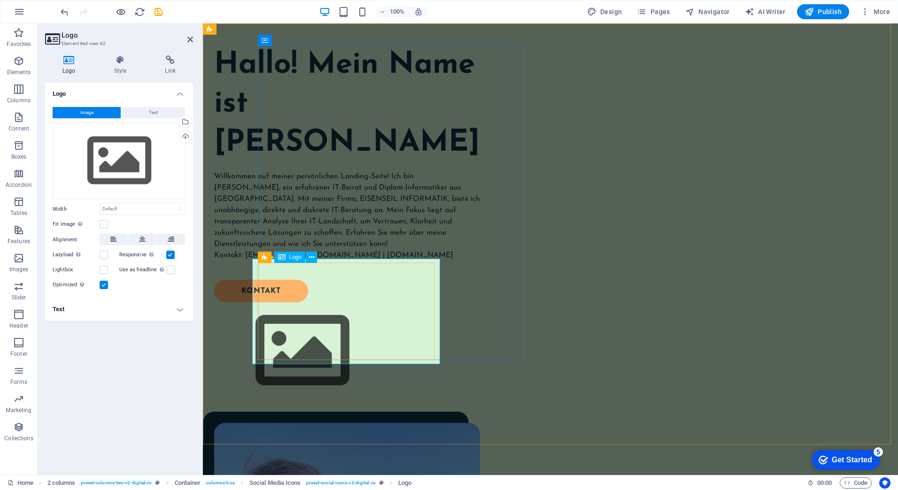
drag, startPoint x: 508, startPoint y: 314, endPoint x: 667, endPoint y: 309, distance: 158.8
click at [674, 315] on div "Hallo! Mein Name ist [PERSON_NAME] Willkommen auf meiner persönlichen Landing-S…" at bounding box center [503, 398] width 648 height 797
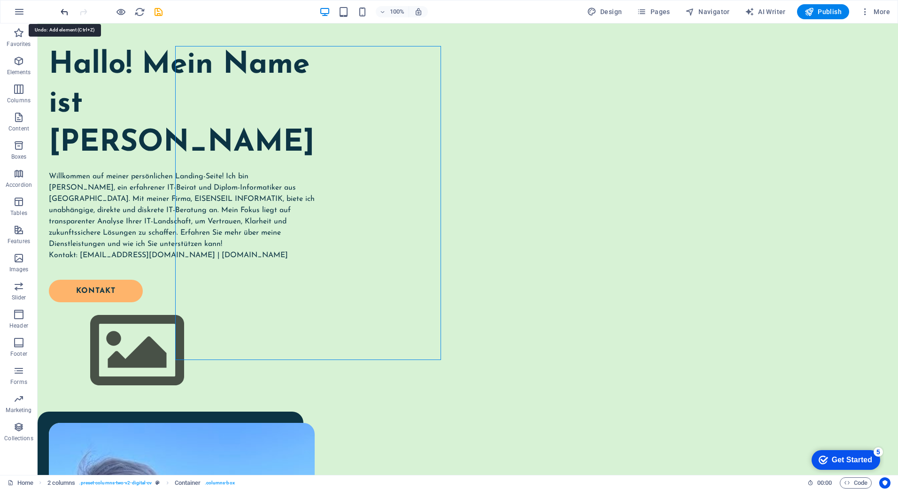
click at [65, 11] on icon "undo" at bounding box center [64, 12] width 11 height 11
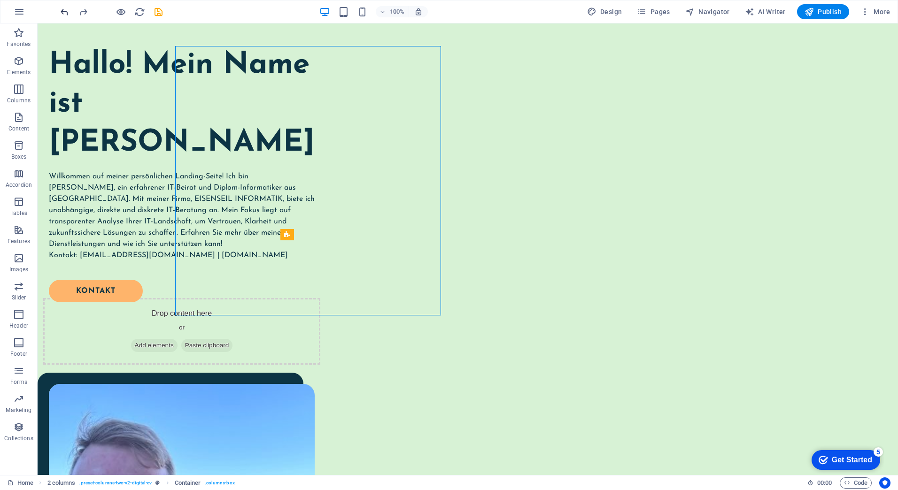
click at [66, 13] on icon "undo" at bounding box center [64, 12] width 11 height 11
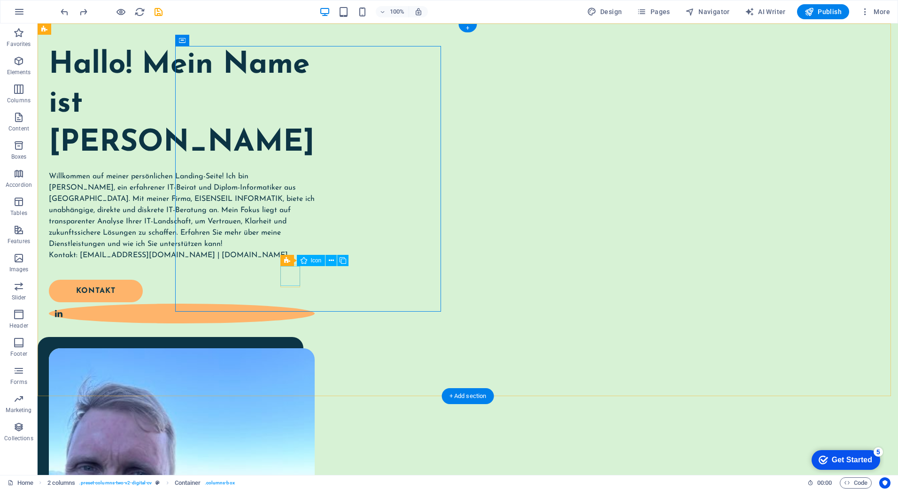
click at [290, 304] on figure at bounding box center [182, 314] width 266 height 20
click at [332, 258] on icon at bounding box center [331, 261] width 5 height 10
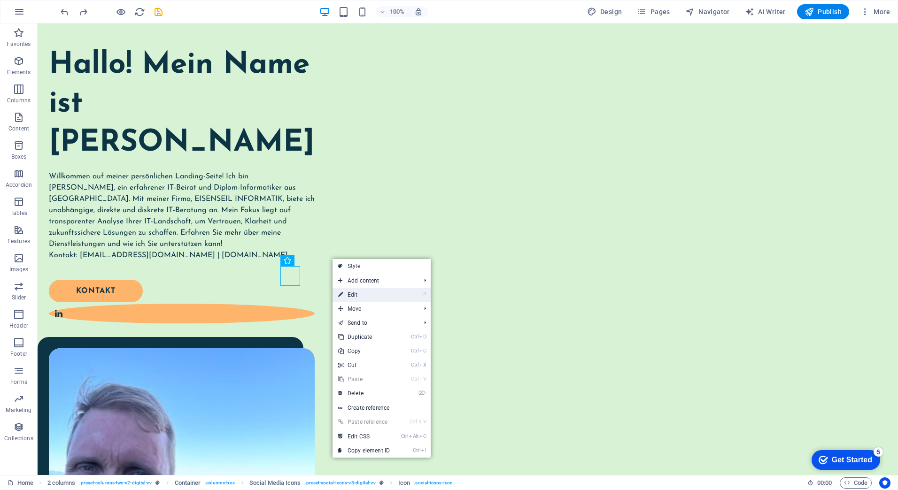
click at [355, 294] on link "⏎ Edit" at bounding box center [363, 295] width 63 height 14
select select "xMidYMid"
select select "px"
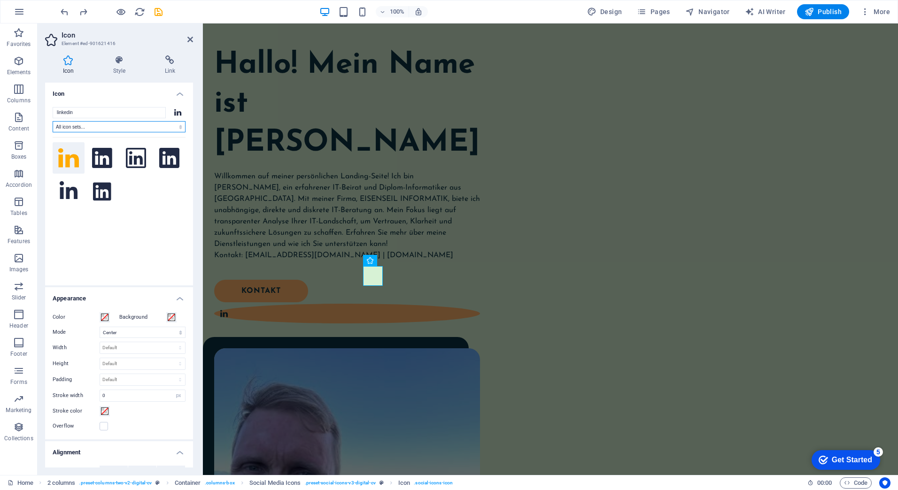
click at [141, 128] on select "All icon sets... IcoFont Ionicons FontAwesome Brands FontAwesome Duotone FontAw…" at bounding box center [119, 126] width 133 height 11
click at [53, 121] on select "All icon sets... IcoFont Ionicons FontAwesome Brands FontAwesome Duotone FontAw…" at bounding box center [119, 126] width 133 height 11
click at [114, 130] on select "All icon sets... IcoFont Ionicons FontAwesome Brands FontAwesome Duotone FontAw…" at bounding box center [119, 126] width 133 height 11
click at [53, 121] on select "All icon sets... IcoFont Ionicons FontAwesome Brands FontAwesome Duotone FontAw…" at bounding box center [119, 126] width 133 height 11
click at [108, 125] on select "All icon sets... IcoFont Ionicons FontAwesome Brands FontAwesome Duotone FontAw…" at bounding box center [119, 126] width 133 height 11
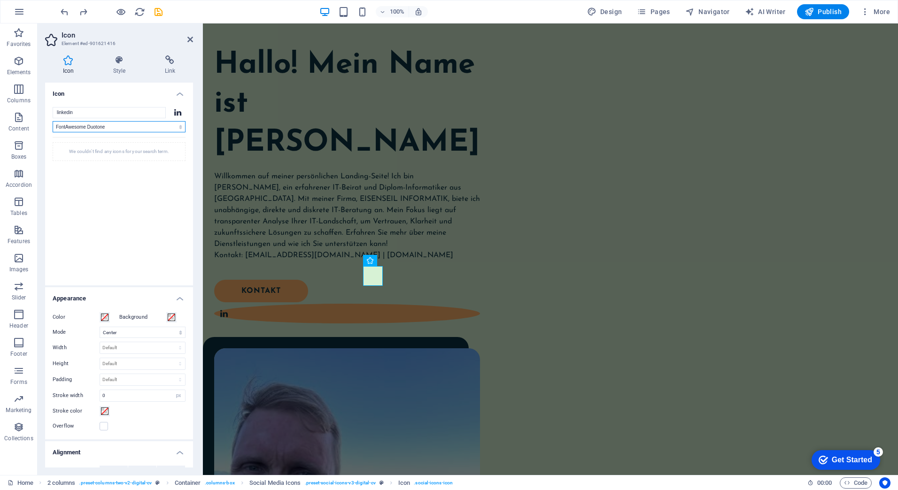
select select "font-awesome-light"
click at [53, 121] on select "All icon sets... IcoFont Ionicons FontAwesome Brands FontAwesome Duotone FontAw…" at bounding box center [119, 126] width 133 height 11
click at [129, 125] on select "All icon sets... IcoFont Ionicons FontAwesome Brands FontAwesome Duotone FontAw…" at bounding box center [119, 126] width 133 height 11
select select
click at [53, 121] on select "All icon sets... IcoFont Ionicons FontAwesome Brands FontAwesome Duotone FontAw…" at bounding box center [119, 126] width 133 height 11
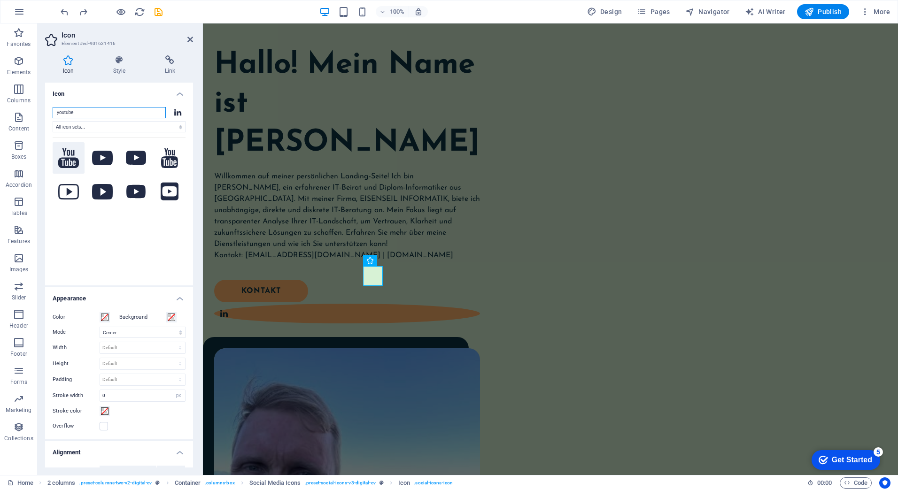
type input "youtube"
click at [77, 155] on icon at bounding box center [68, 158] width 21 height 20
click at [110, 156] on icon at bounding box center [102, 158] width 21 height 15
click at [457, 284] on div "Hallo! Mein Name ist [PERSON_NAME] Willkommen auf meiner persönlichen Landing-S…" at bounding box center [347, 185] width 266 height 279
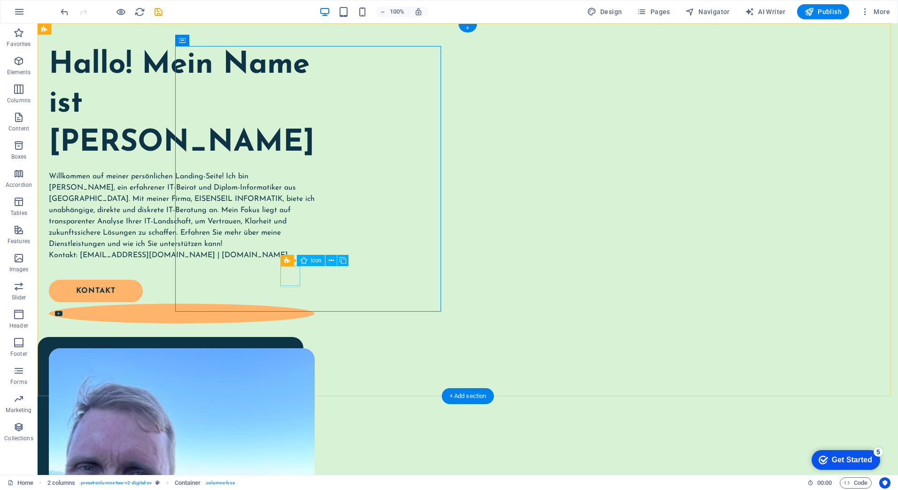
click at [291, 304] on figure at bounding box center [182, 314] width 266 height 20
click at [287, 304] on figure at bounding box center [182, 314] width 266 height 20
select select "xMidYMid"
select select "px"
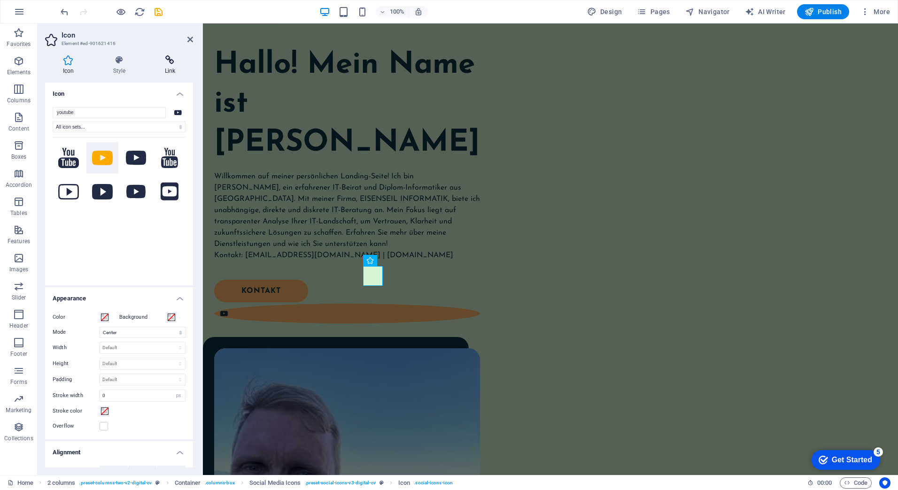
click at [172, 63] on icon at bounding box center [170, 59] width 46 height 9
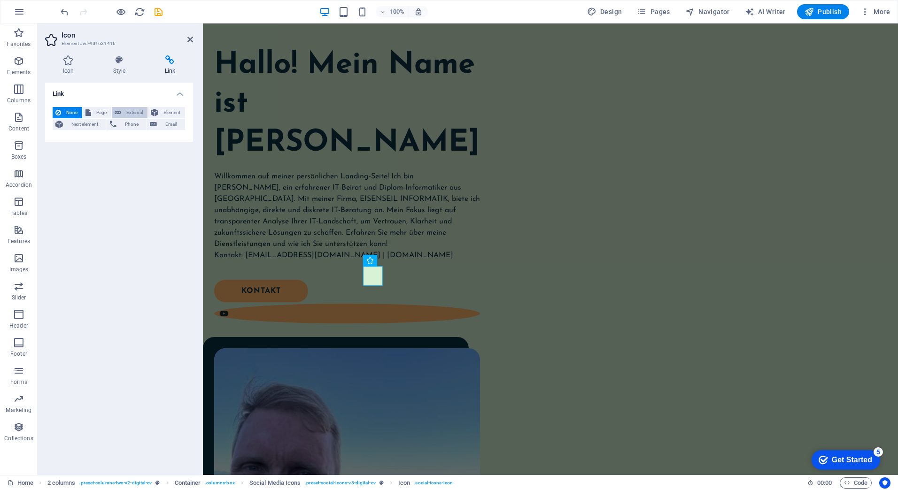
click at [124, 112] on span "External" at bounding box center [134, 112] width 21 height 11
select select "blank"
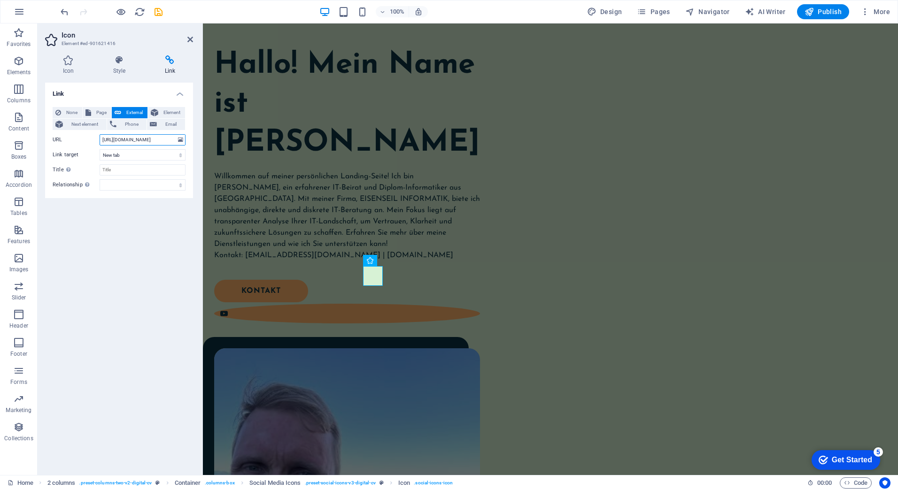
scroll to position [0, 26]
type input "[URL][DOMAIN_NAME]"
click at [189, 38] on icon at bounding box center [190, 40] width 6 height 8
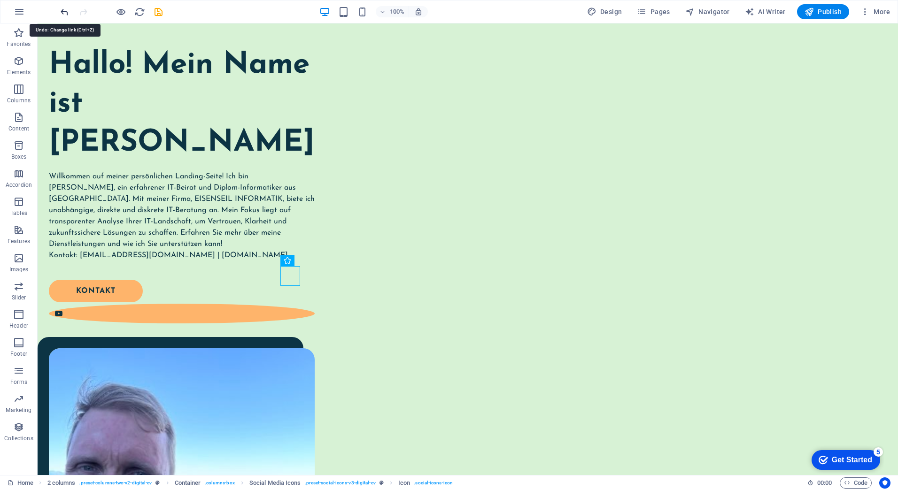
click at [62, 10] on icon "undo" at bounding box center [64, 12] width 11 height 11
click at [67, 19] on div at bounding box center [111, 11] width 105 height 15
click at [67, 15] on icon "undo" at bounding box center [64, 12] width 11 height 11
click at [66, 14] on icon "undo" at bounding box center [64, 12] width 11 height 11
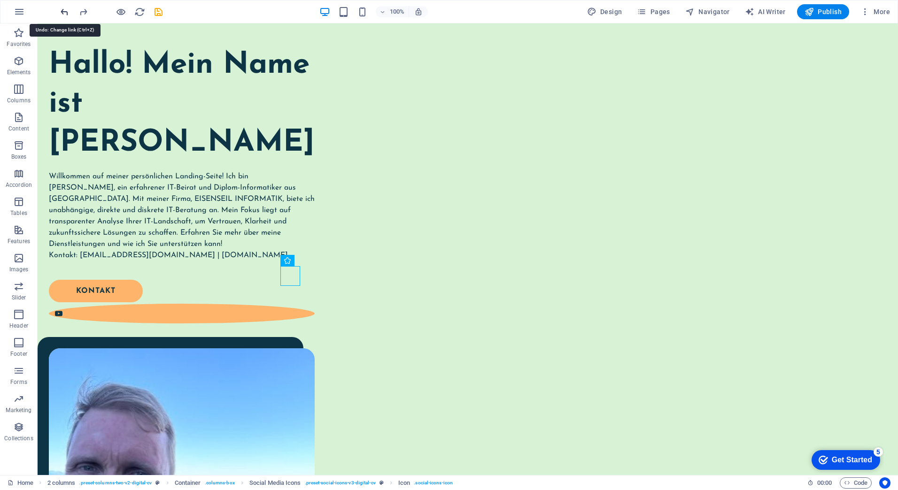
click at [65, 11] on icon "undo" at bounding box center [64, 12] width 11 height 11
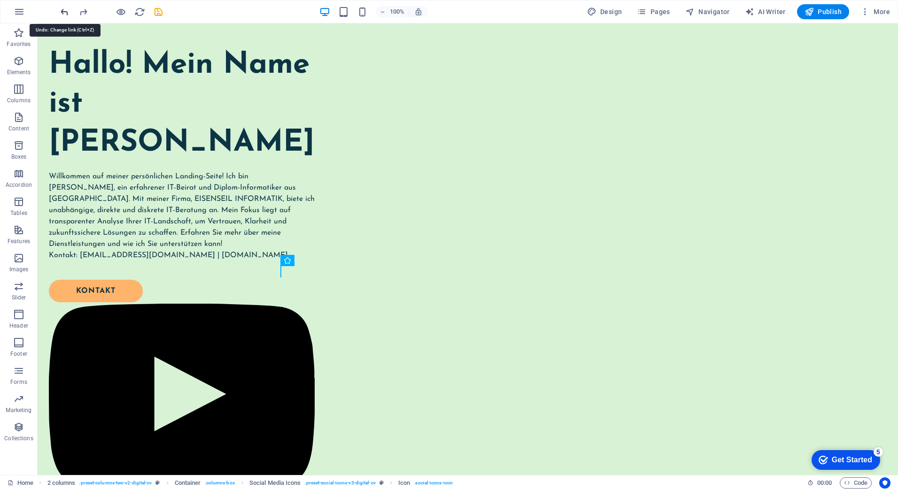
click at [65, 11] on icon "undo" at bounding box center [64, 12] width 11 height 11
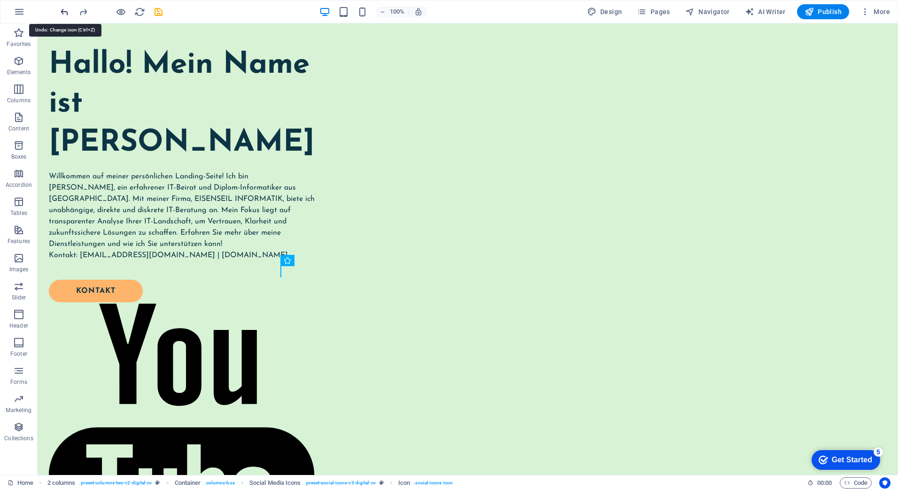
click at [65, 11] on icon "undo" at bounding box center [64, 12] width 11 height 11
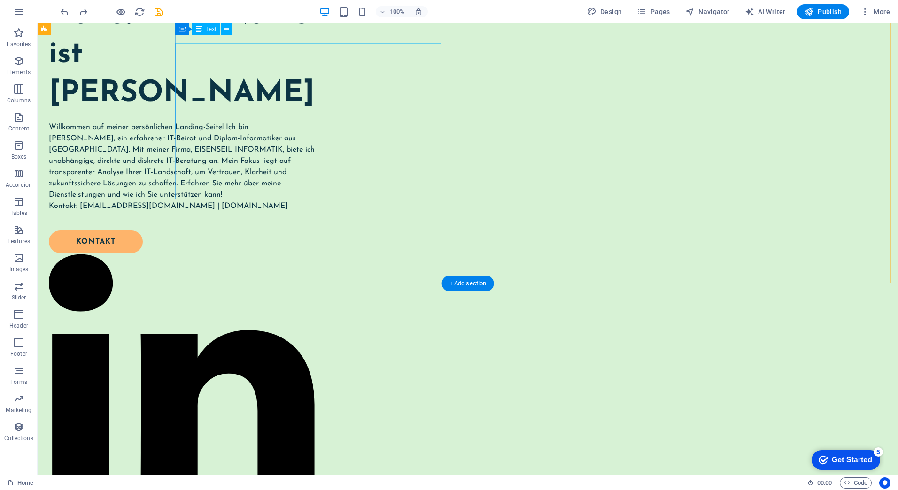
scroll to position [47, 0]
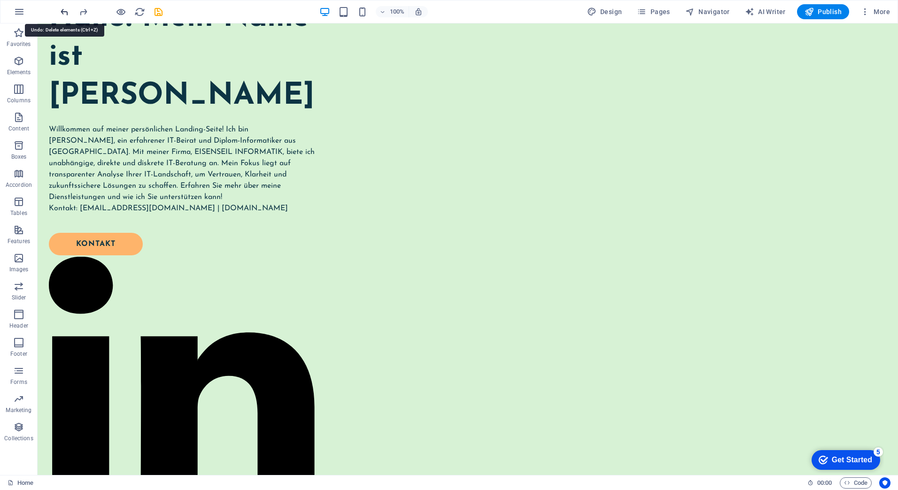
click at [64, 12] on icon "undo" at bounding box center [64, 12] width 11 height 11
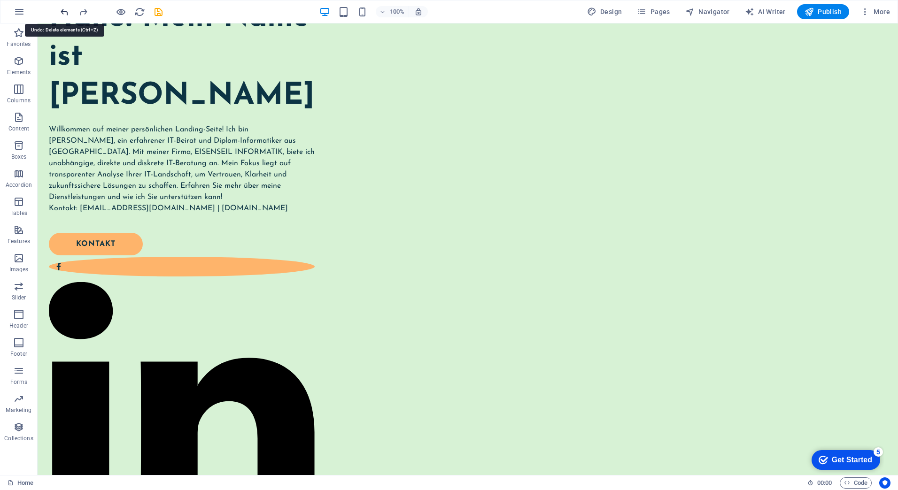
click at [64, 12] on icon "undo" at bounding box center [64, 12] width 11 height 11
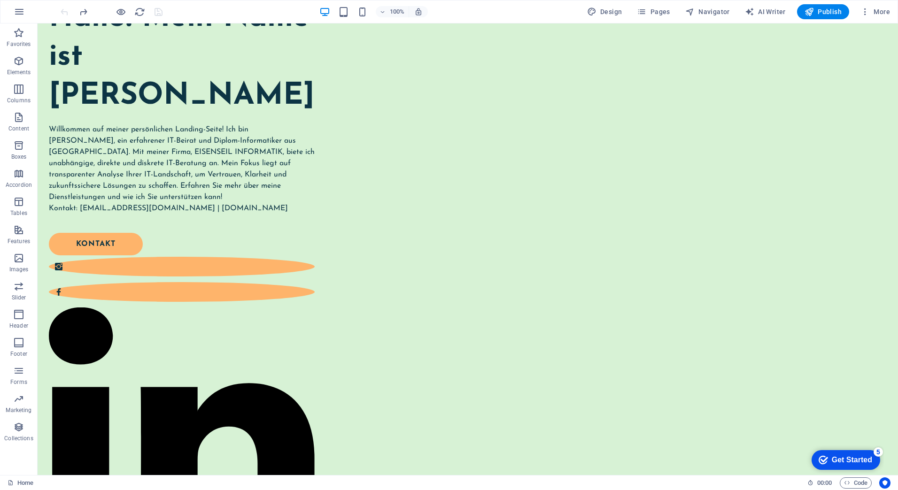
click at [64, 12] on div at bounding box center [111, 11] width 105 height 15
click at [82, 14] on icon "redo" at bounding box center [83, 12] width 11 height 11
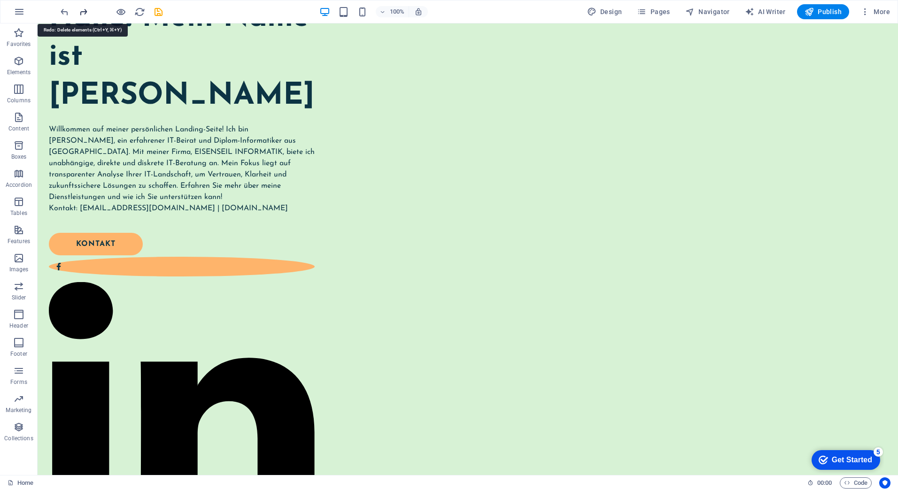
click at [84, 11] on icon "redo" at bounding box center [83, 12] width 11 height 11
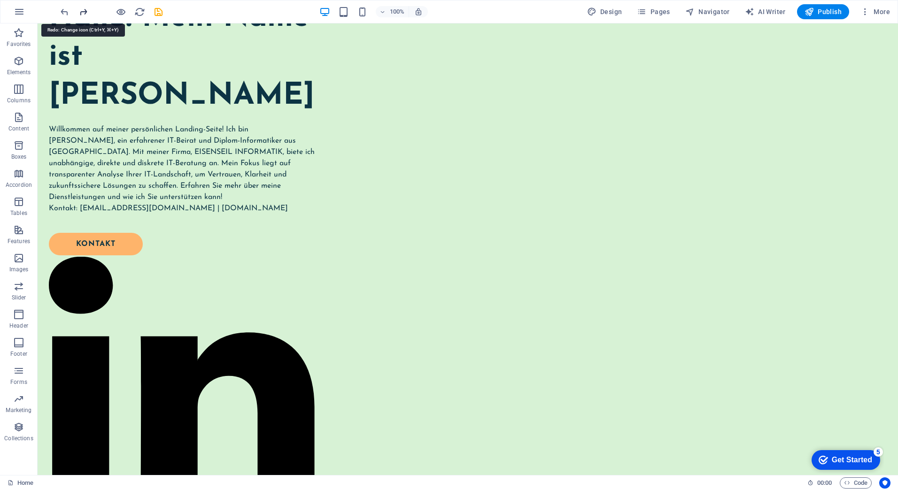
click at [84, 11] on icon "redo" at bounding box center [83, 12] width 11 height 11
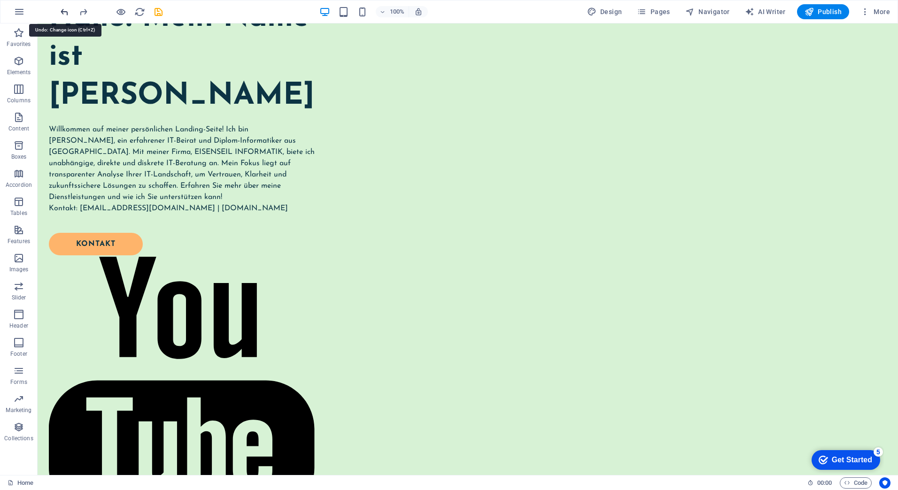
click at [63, 14] on icon "undo" at bounding box center [64, 12] width 11 height 11
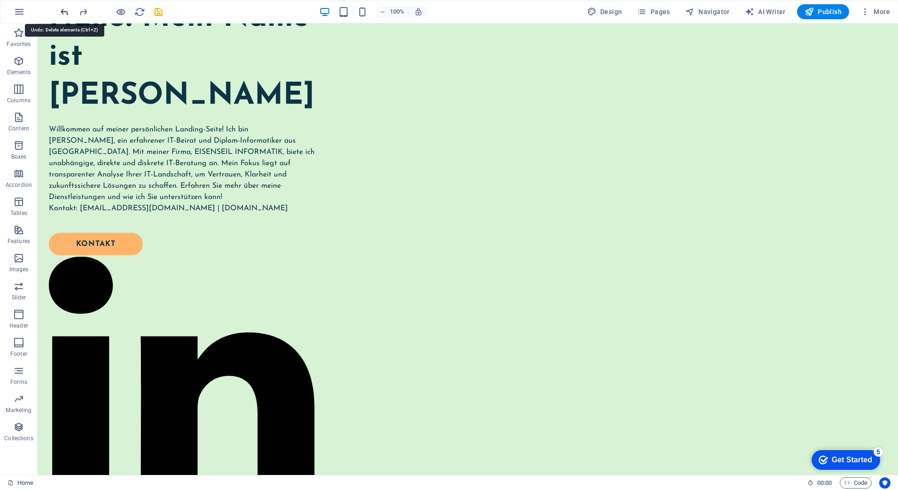
click at [64, 12] on icon "undo" at bounding box center [64, 12] width 11 height 11
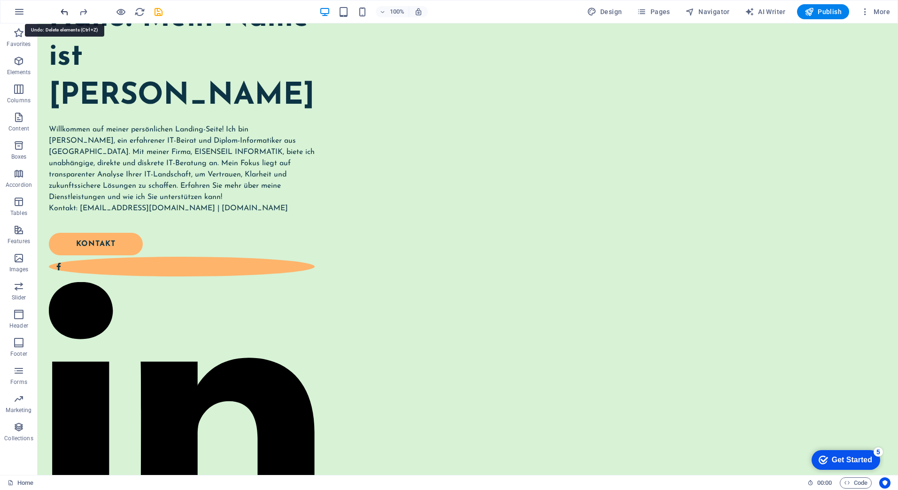
click at [66, 10] on icon "undo" at bounding box center [64, 12] width 11 height 11
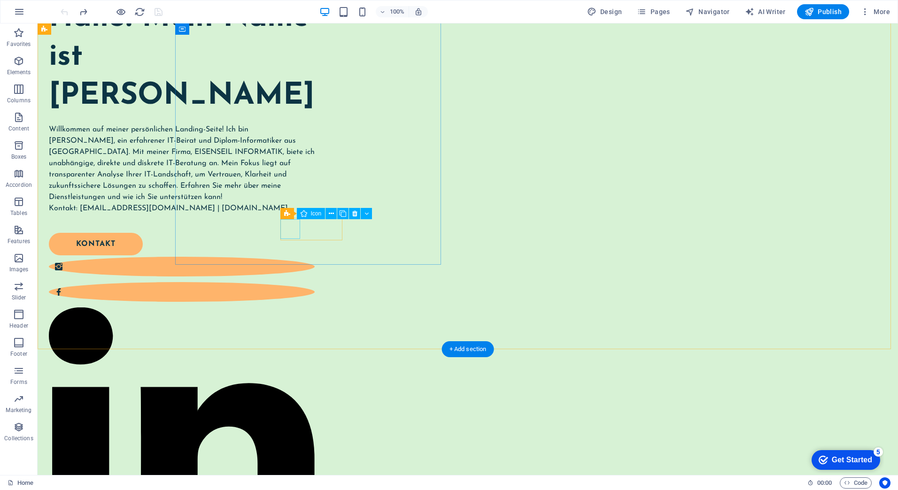
click at [296, 257] on figure at bounding box center [182, 267] width 266 height 20
click at [290, 257] on figure at bounding box center [182, 267] width 266 height 20
select select "xMidYMid"
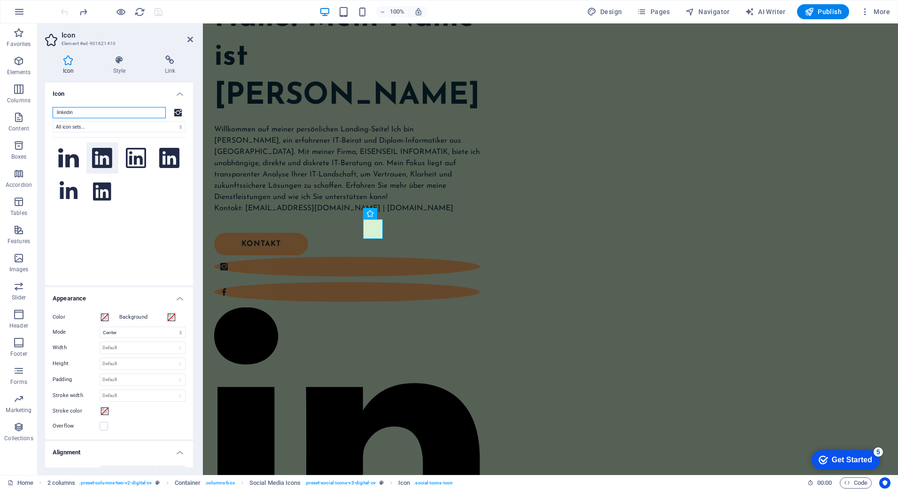
type input "linkedin"
click at [104, 162] on icon at bounding box center [102, 158] width 20 height 21
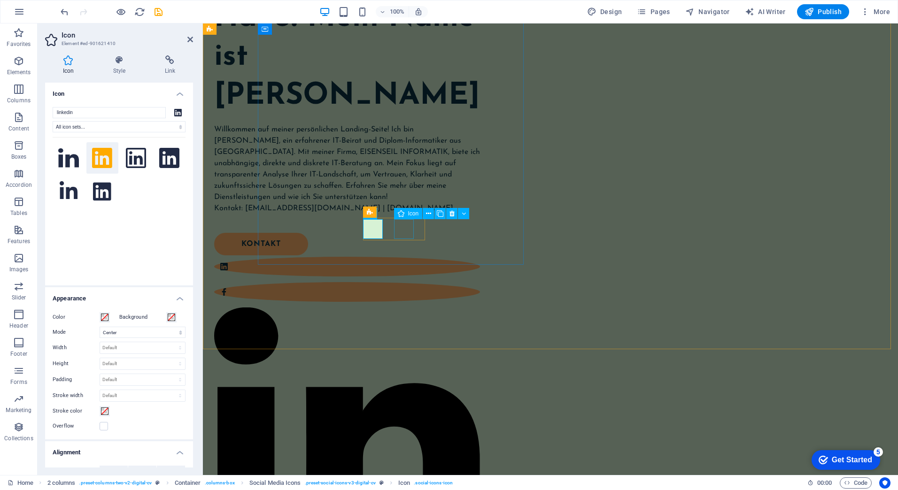
click at [404, 282] on figure at bounding box center [347, 292] width 266 height 20
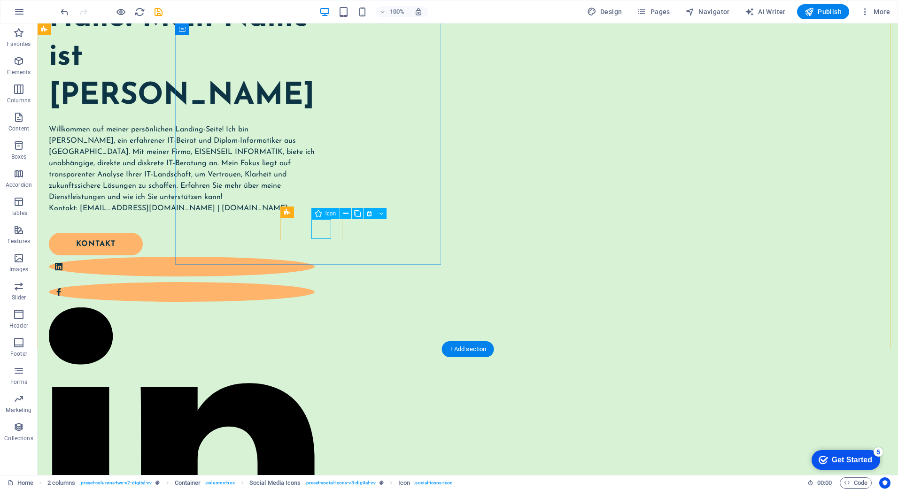
click at [315, 282] on figure at bounding box center [182, 292] width 266 height 20
select select "xMidYMid"
select select "px"
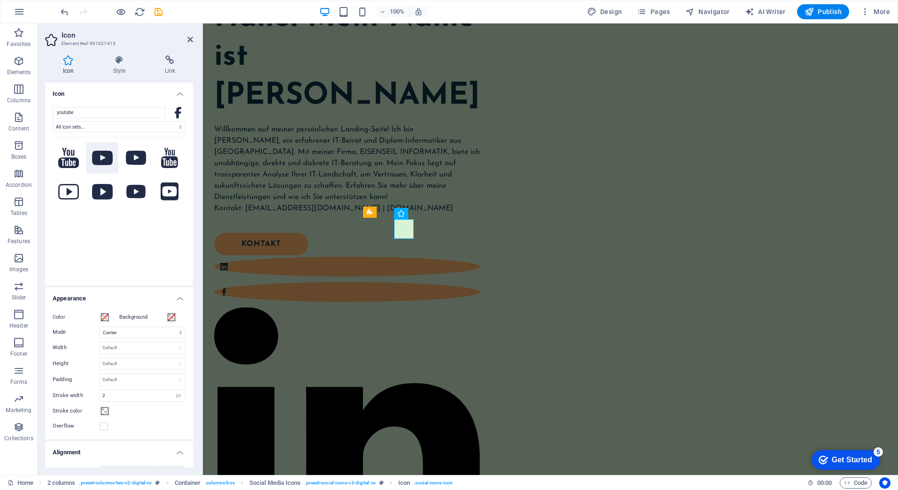
type input "youtube"
drag, startPoint x: 108, startPoint y: 162, endPoint x: 0, endPoint y: 137, distance: 111.0
click at [108, 162] on icon at bounding box center [102, 158] width 21 height 15
click at [467, 289] on div "Hallo! Mein Name ist [PERSON_NAME] Willkommen auf meiner persönlichen Landing-S…" at bounding box center [550, 454] width 695 height 955
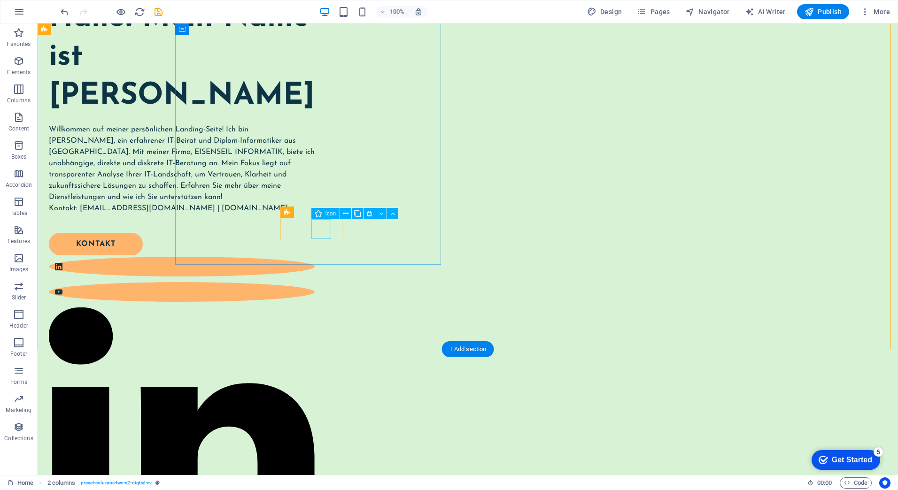
click at [315, 282] on figure at bounding box center [182, 292] width 266 height 20
select select "xMidYMid"
select select "px"
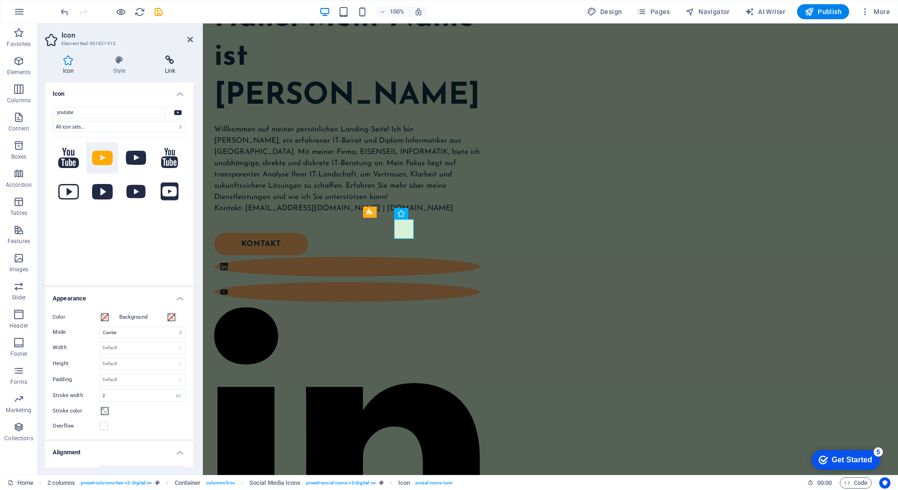
click at [159, 63] on icon at bounding box center [170, 59] width 46 height 9
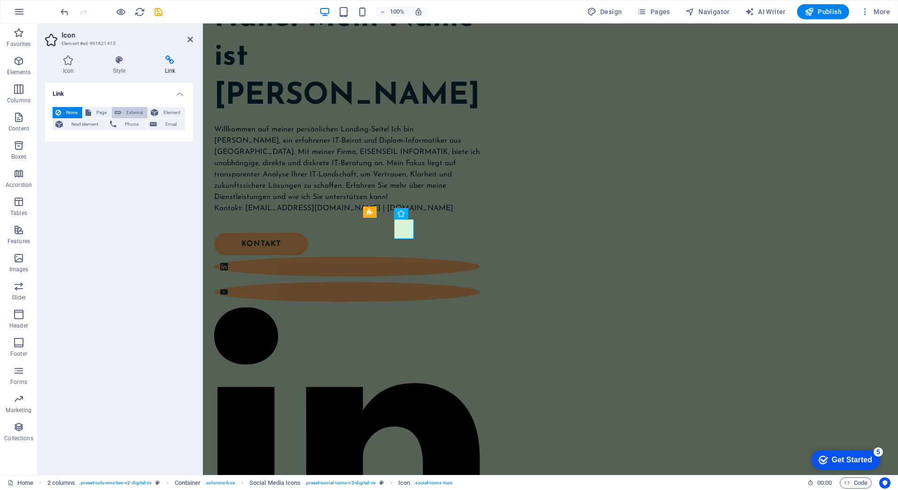
click at [119, 110] on icon at bounding box center [118, 112] width 7 height 11
select select "blank"
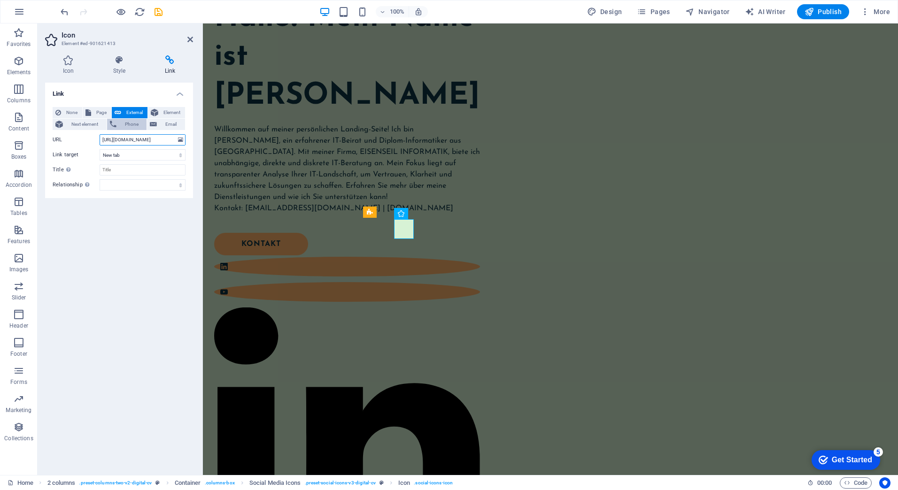
scroll to position [0, 26]
type input "[URL][DOMAIN_NAME]"
click at [133, 227] on div "Link None Page External Element Next element Phone Email Page Home Legal Notice…" at bounding box center [119, 275] width 148 height 385
click at [374, 257] on figure at bounding box center [347, 267] width 266 height 20
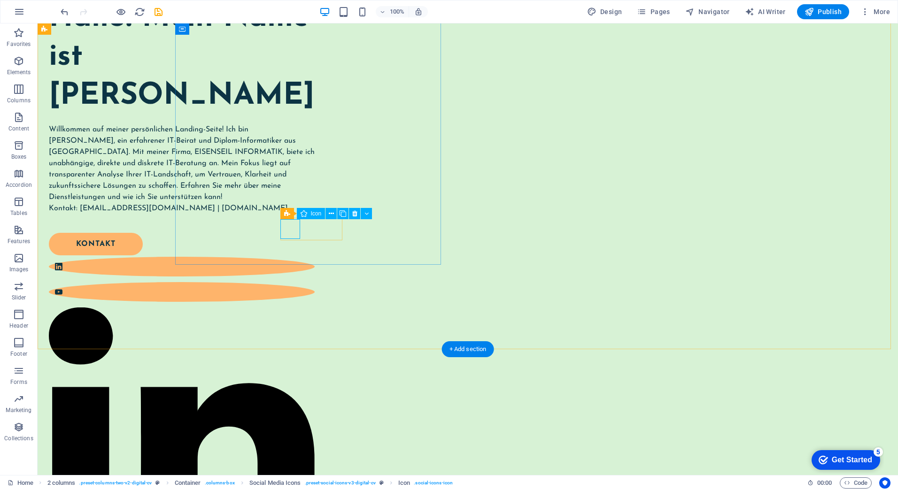
click at [296, 257] on figure at bounding box center [182, 267] width 266 height 20
select select "xMidYMid"
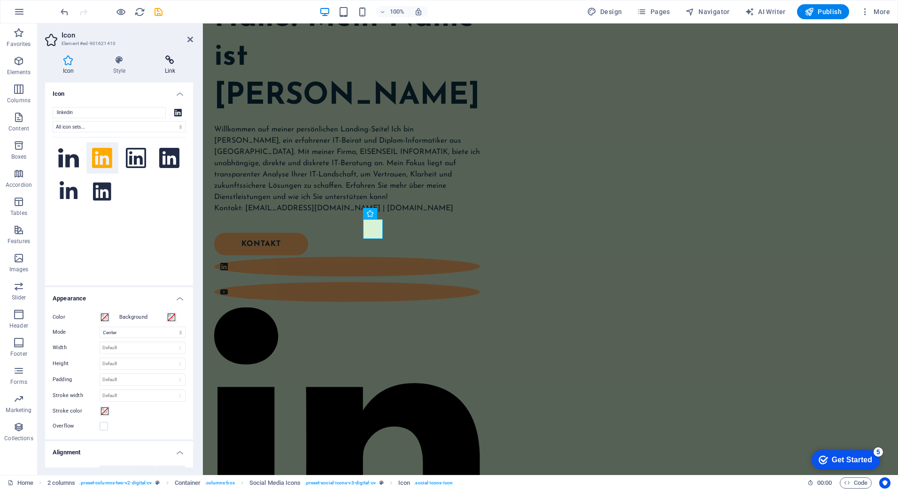
click at [176, 67] on h4 "Link" at bounding box center [170, 65] width 46 height 20
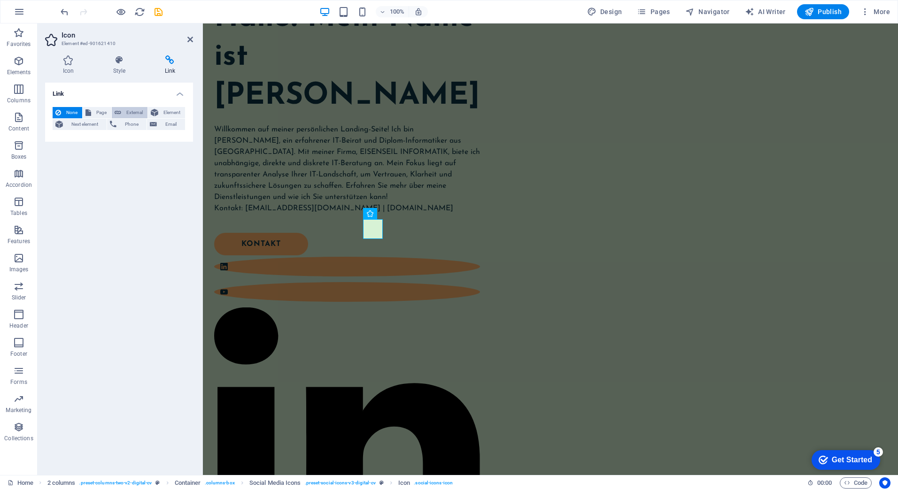
click at [137, 111] on span "External" at bounding box center [134, 112] width 21 height 11
select select "blank"
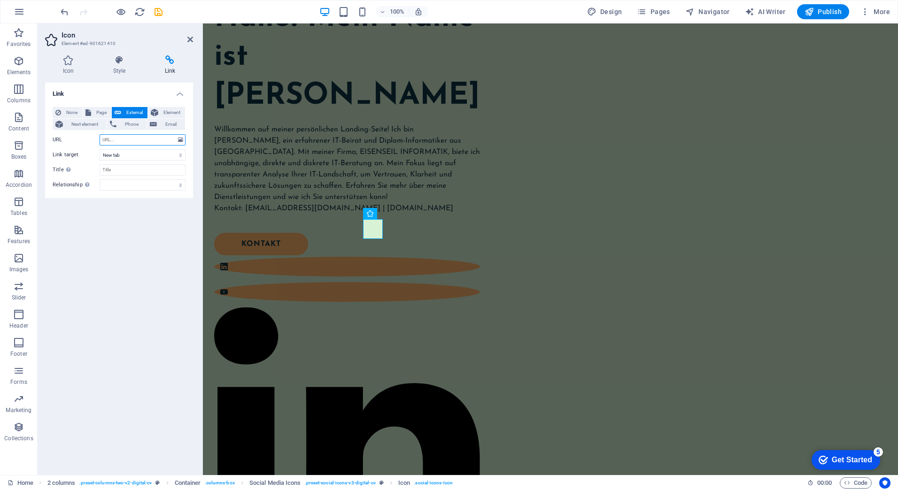
paste input "[URL][DOMAIN_NAME]"
type input "[URL][DOMAIN_NAME]"
click at [282, 287] on div "Hallo! Mein Name ist [PERSON_NAME] Willkommen auf meiner persönlichen Landing-S…" at bounding box center [550, 454] width 695 height 955
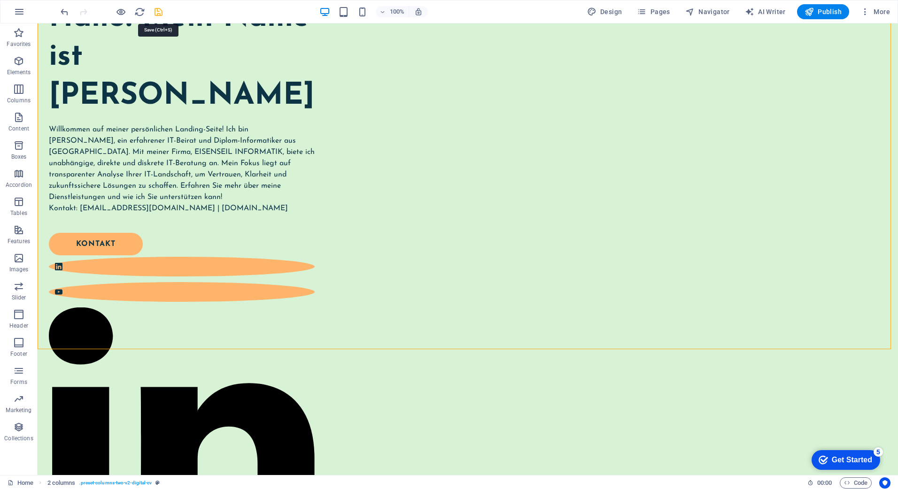
click at [154, 14] on icon "save" at bounding box center [158, 12] width 11 height 11
click at [826, 10] on span "Publish" at bounding box center [822, 11] width 37 height 9
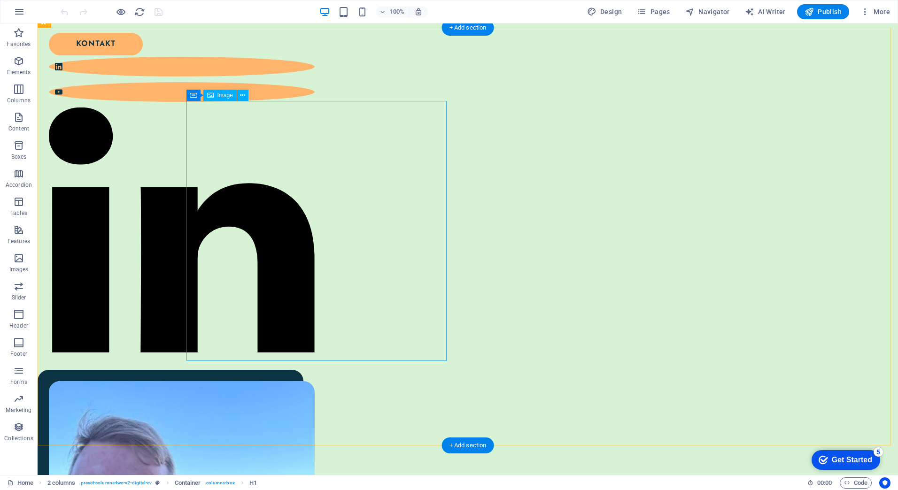
scroll to position [423, 0]
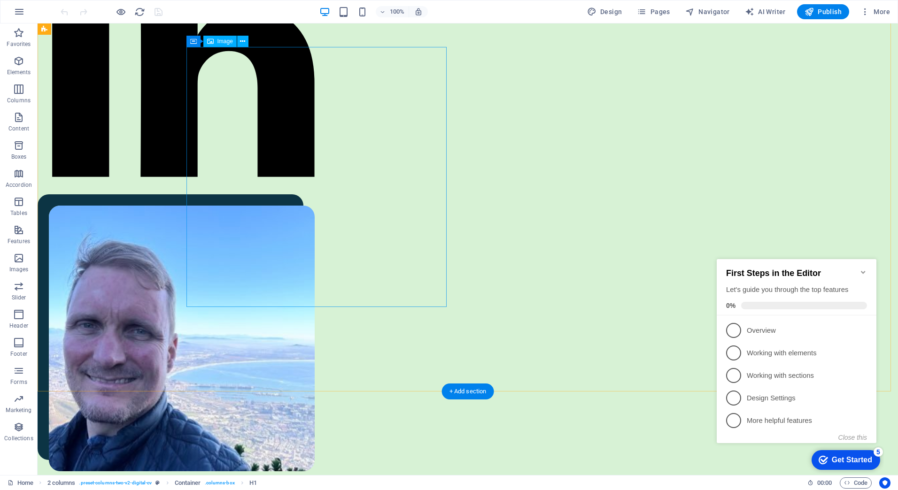
click at [216, 41] on div "Image" at bounding box center [219, 41] width 33 height 11
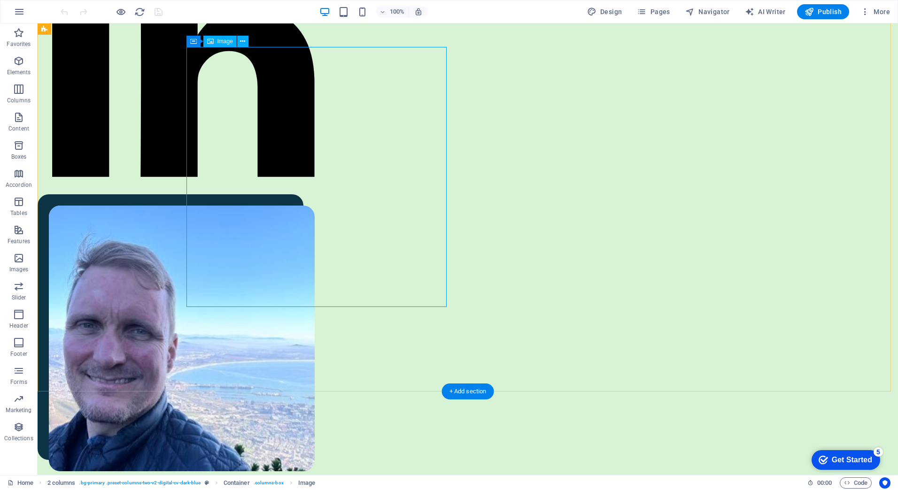
select select "%"
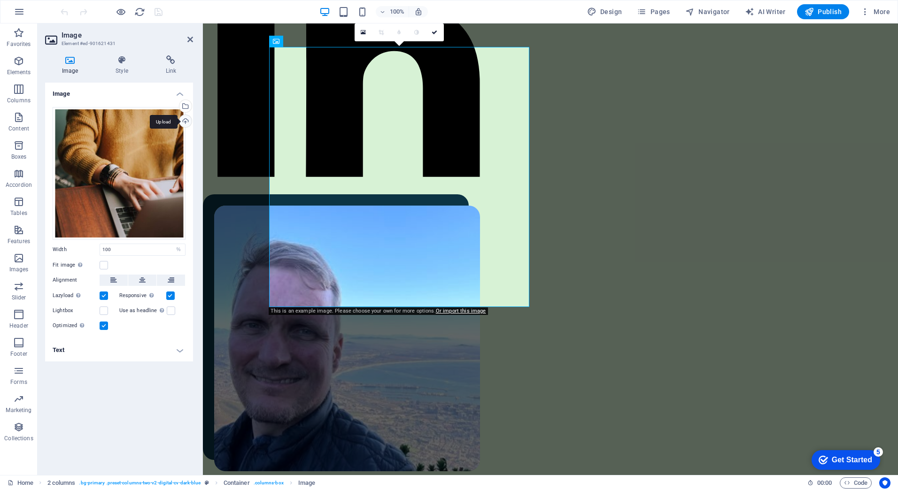
click at [186, 118] on div "Upload" at bounding box center [185, 122] width 14 height 14
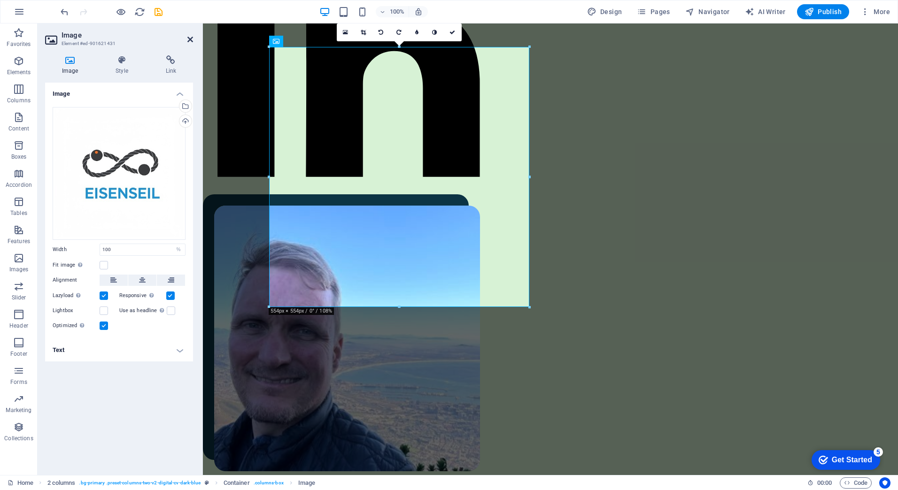
click at [191, 39] on icon at bounding box center [190, 40] width 6 height 8
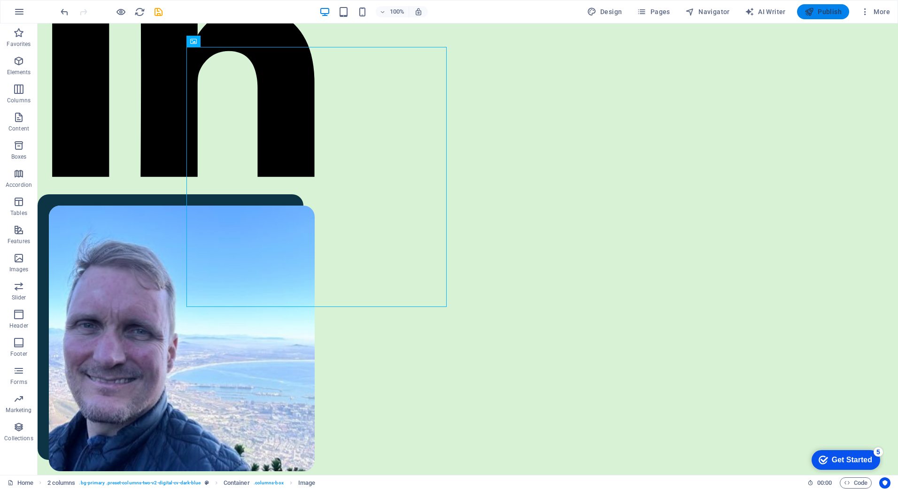
click at [716, 11] on icon "button" at bounding box center [808, 11] width 9 height 9
